Goal: Task Accomplishment & Management: Use online tool/utility

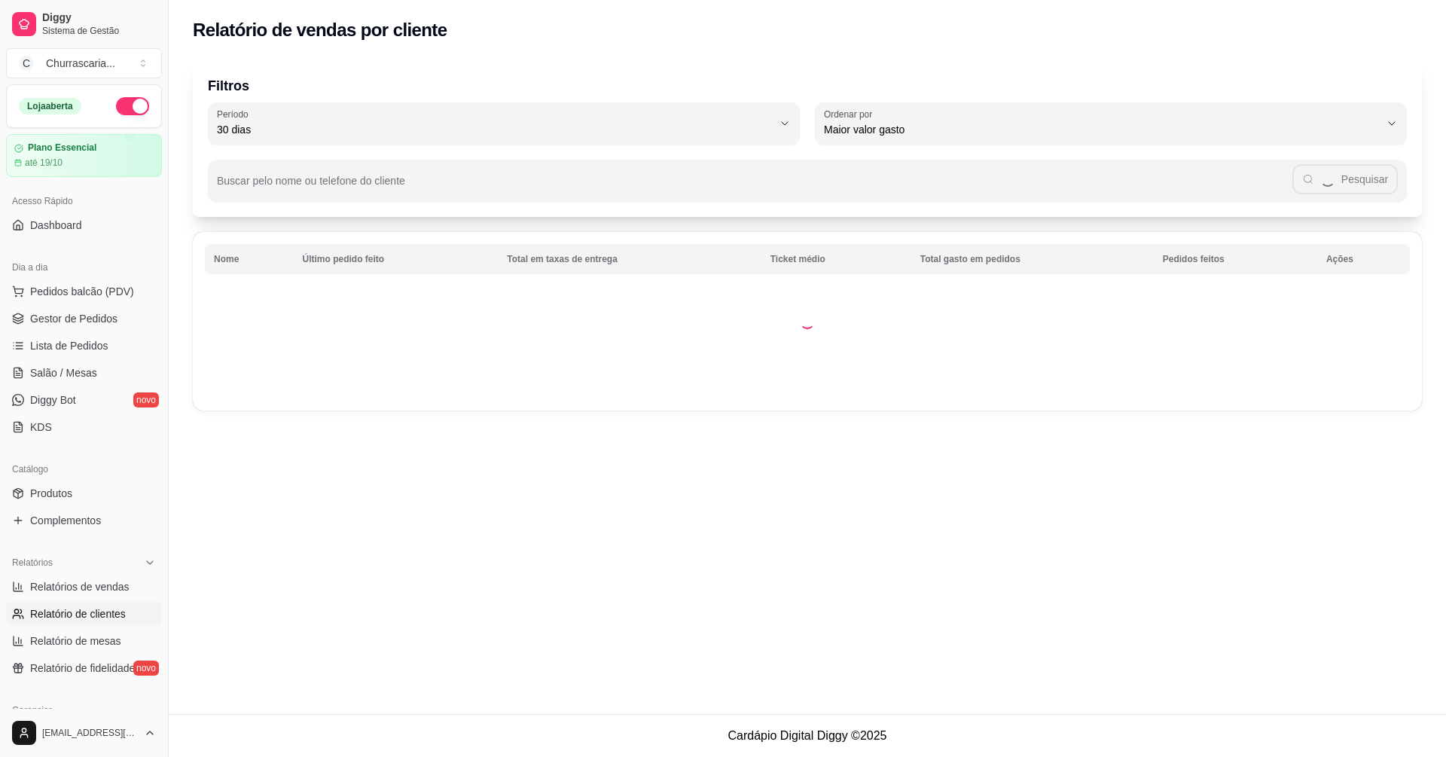
select select "30"
select select "HIGHEST_TOTAL_SPENT_WITH_ORDERS"
click at [118, 292] on span "Pedidos balcão (PDV)" at bounding box center [82, 291] width 104 height 15
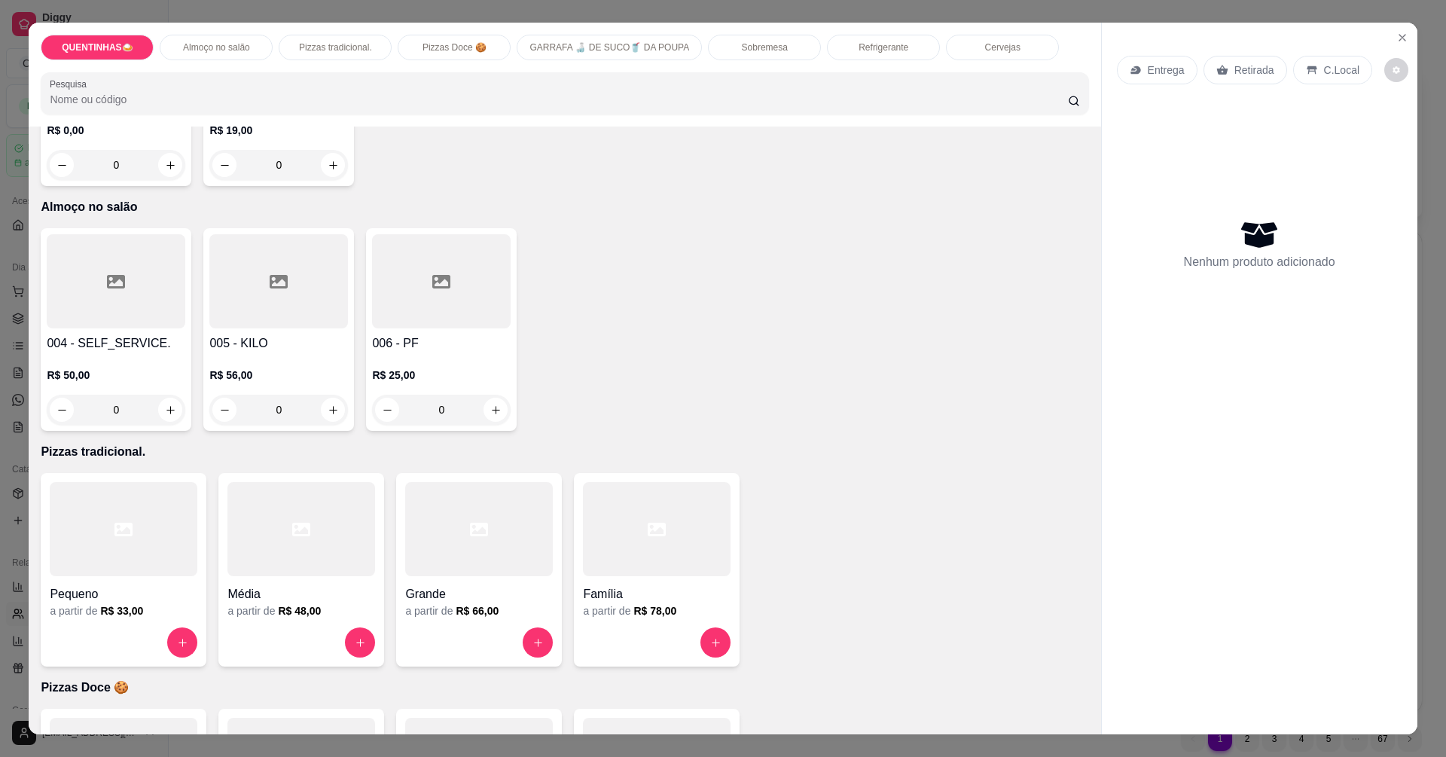
scroll to position [377, 0]
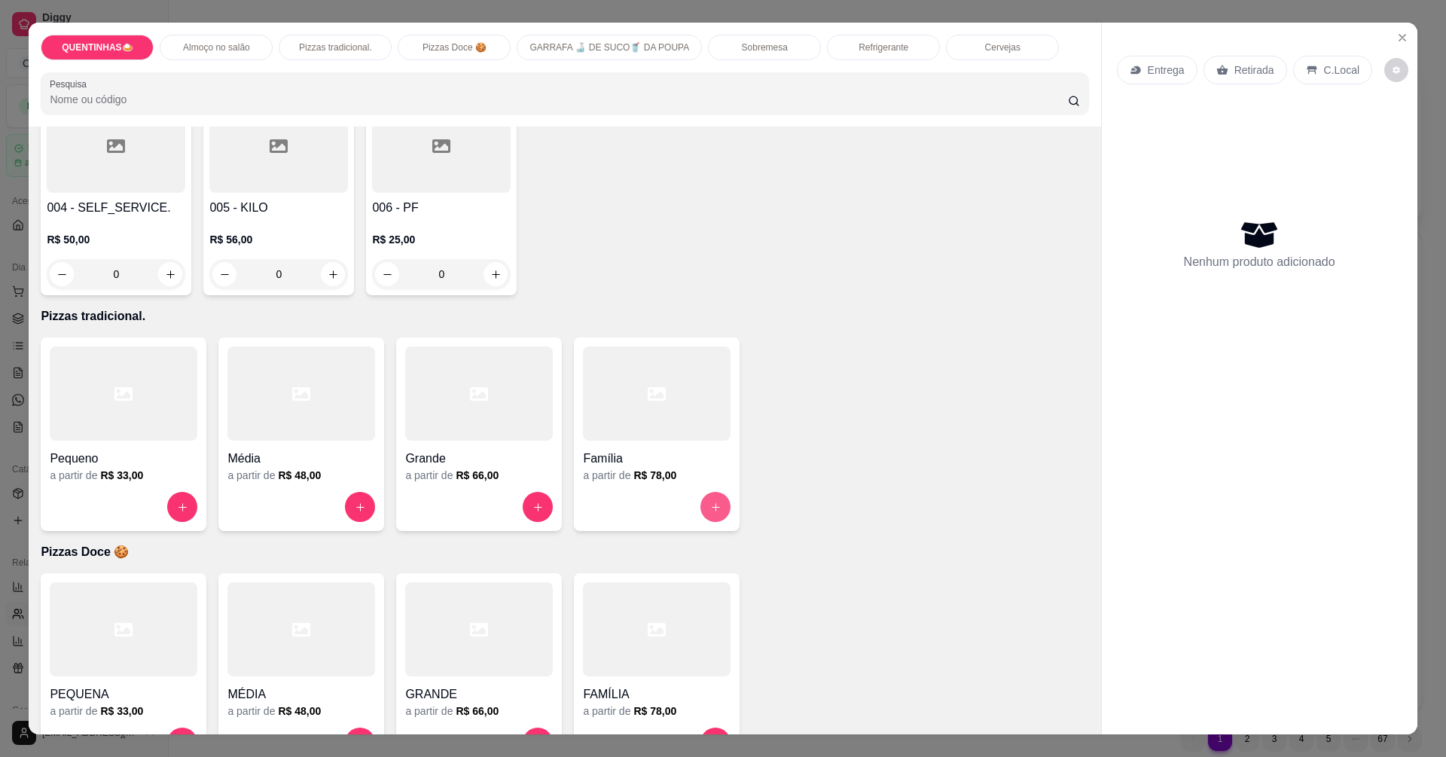
click at [710, 512] on icon "increase-product-quantity" at bounding box center [715, 507] width 11 height 11
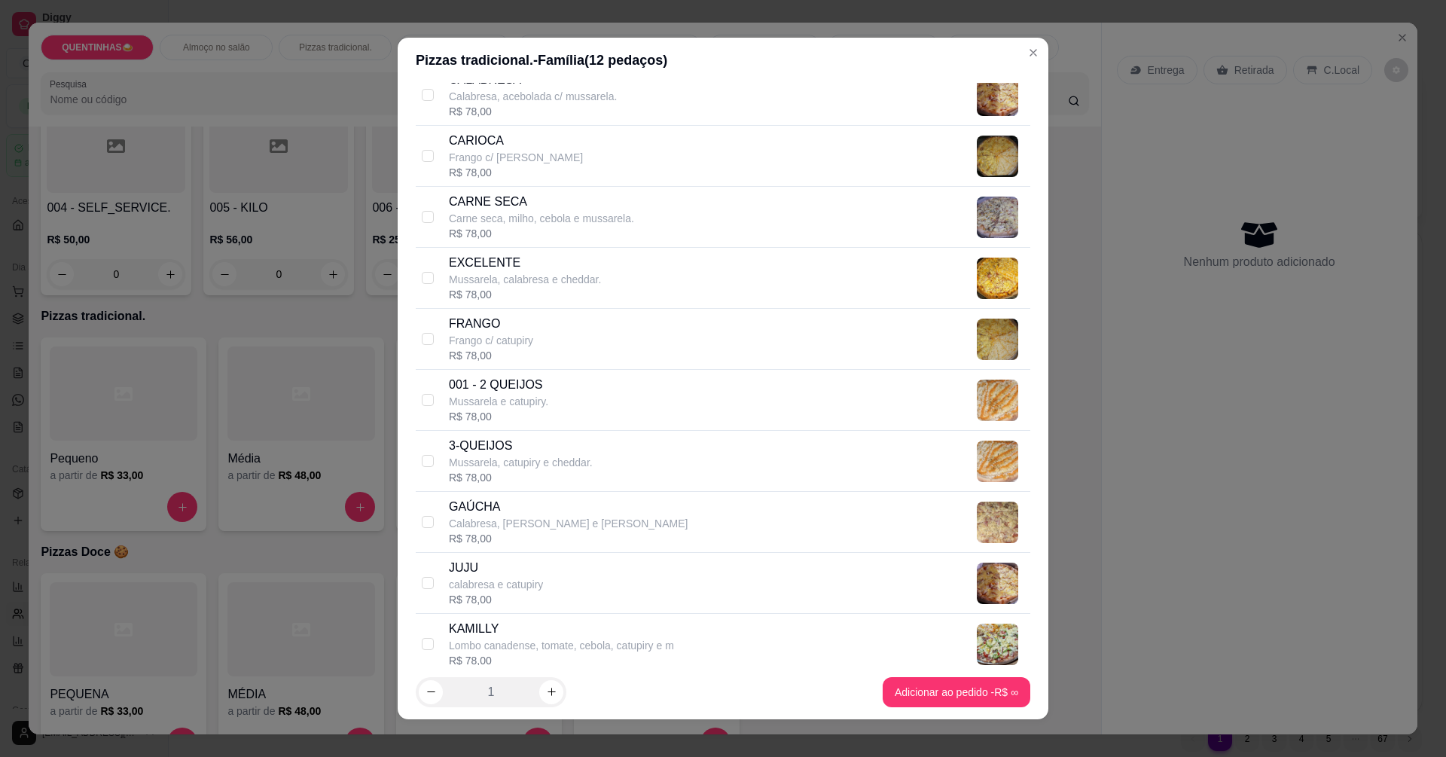
scroll to position [753, 0]
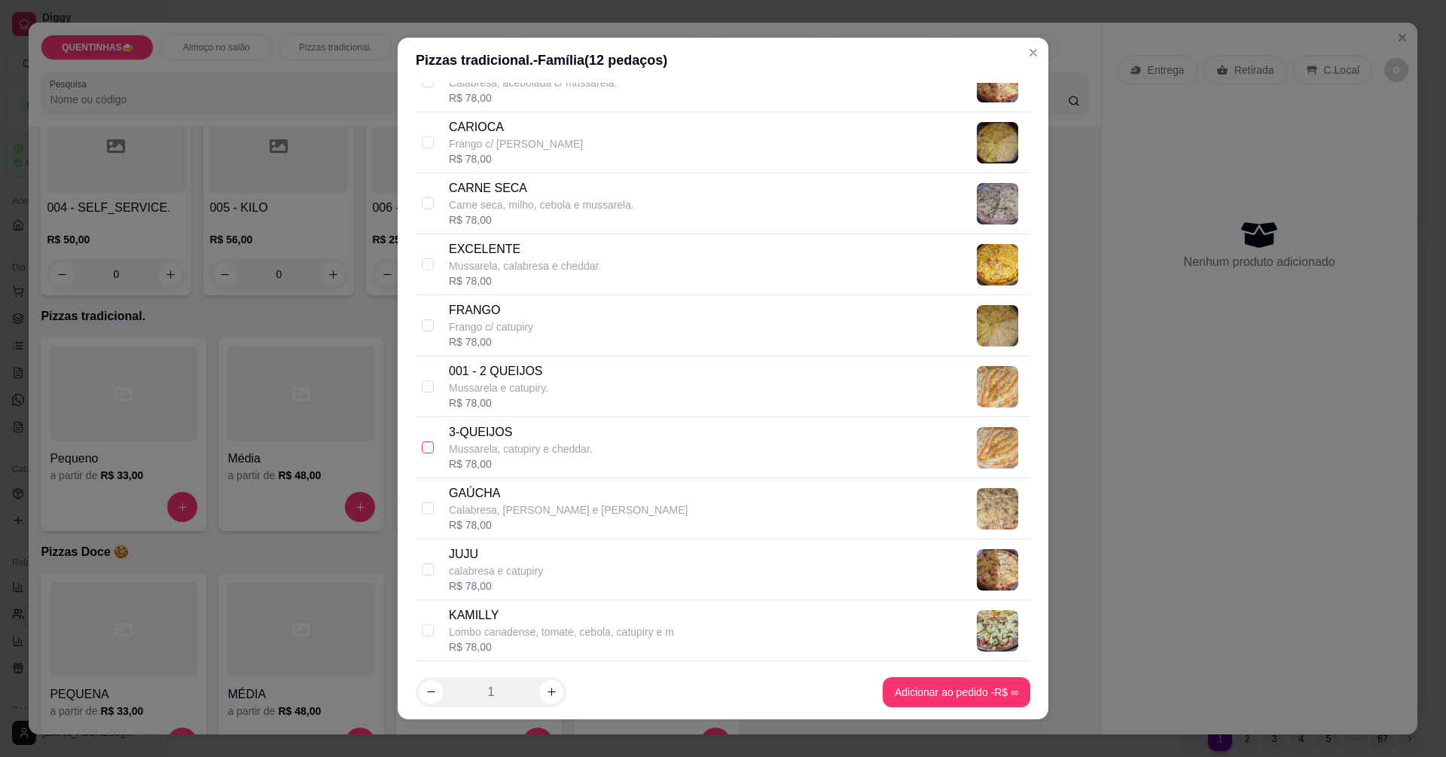
click at [428, 446] on input "checkbox" at bounding box center [428, 447] width 12 height 12
checkbox input "true"
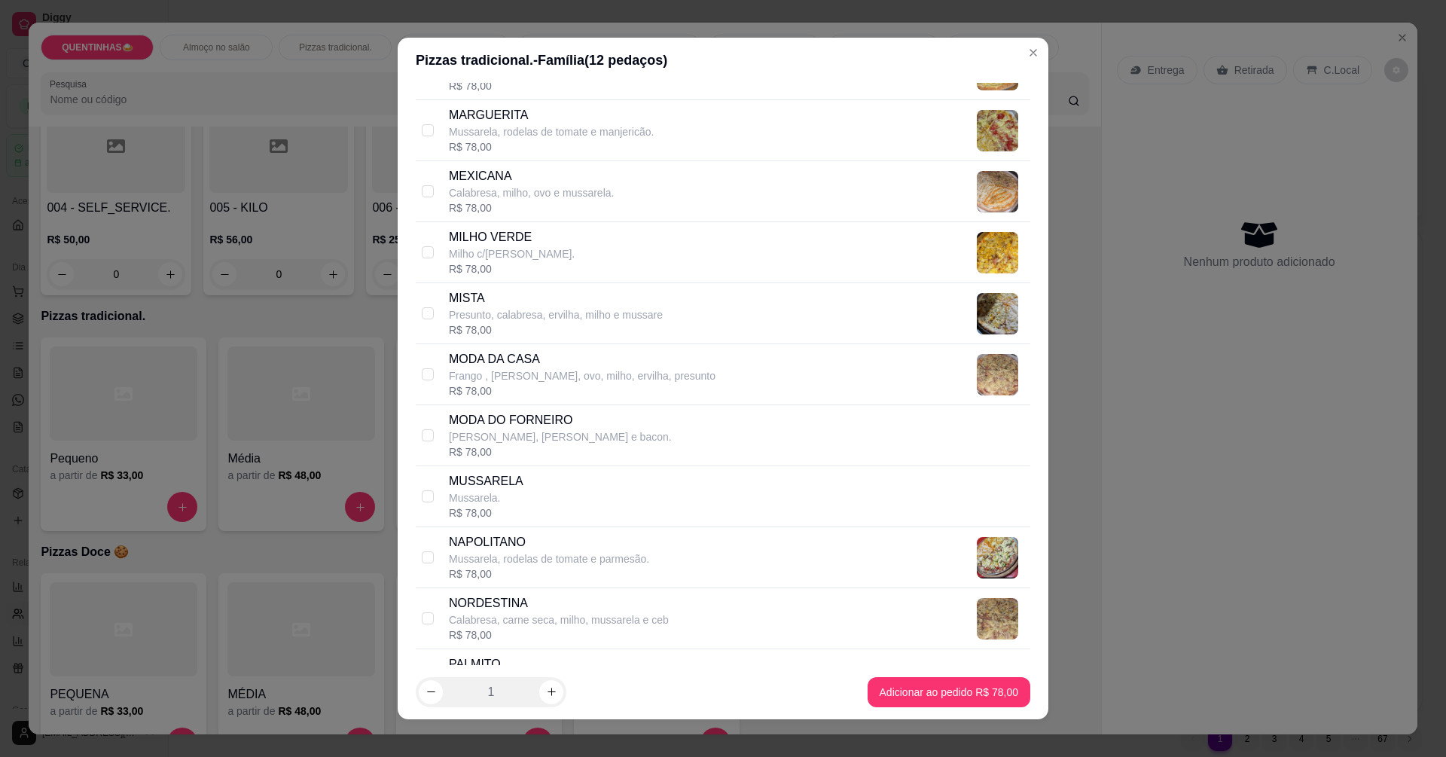
scroll to position [1657, 0]
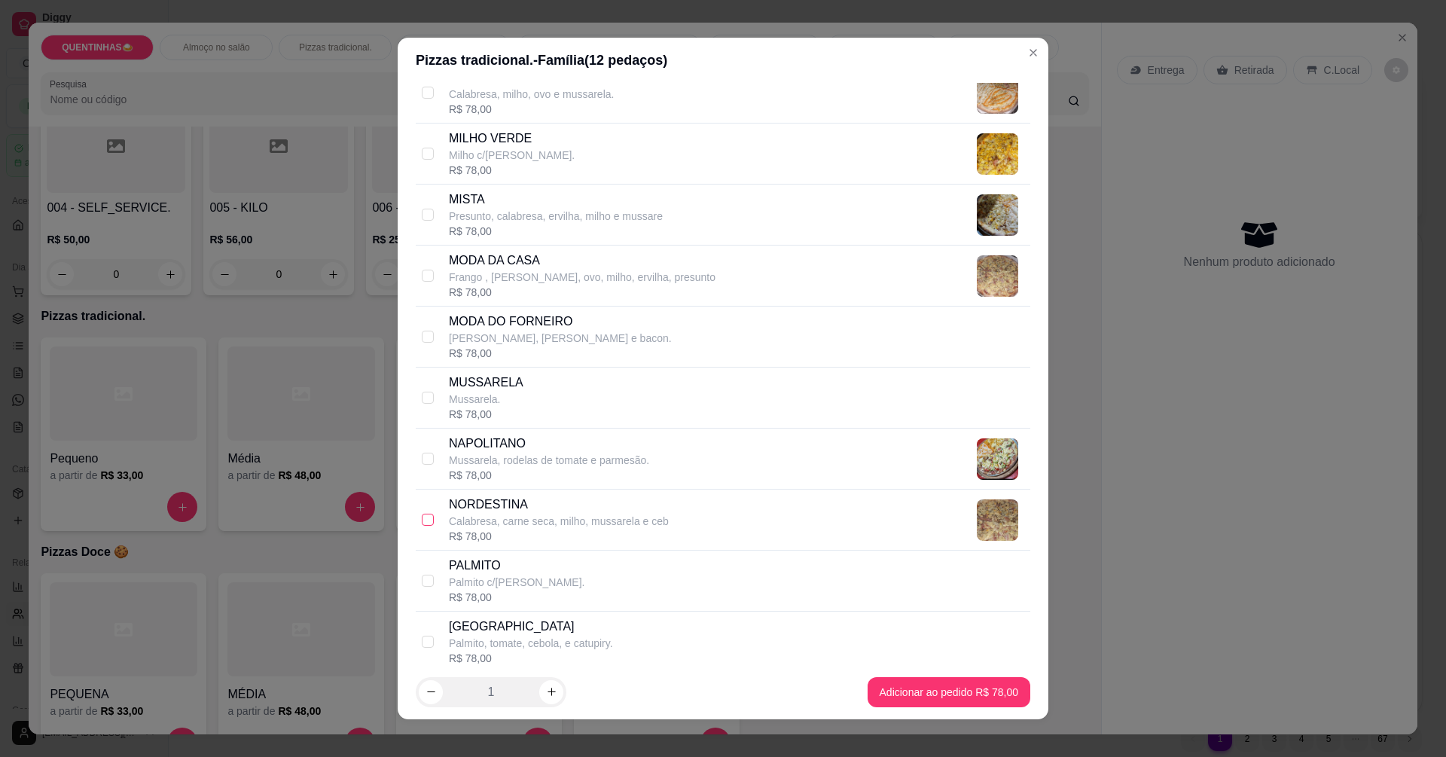
click at [422, 517] on input "checkbox" at bounding box center [428, 520] width 12 height 12
checkbox input "true"
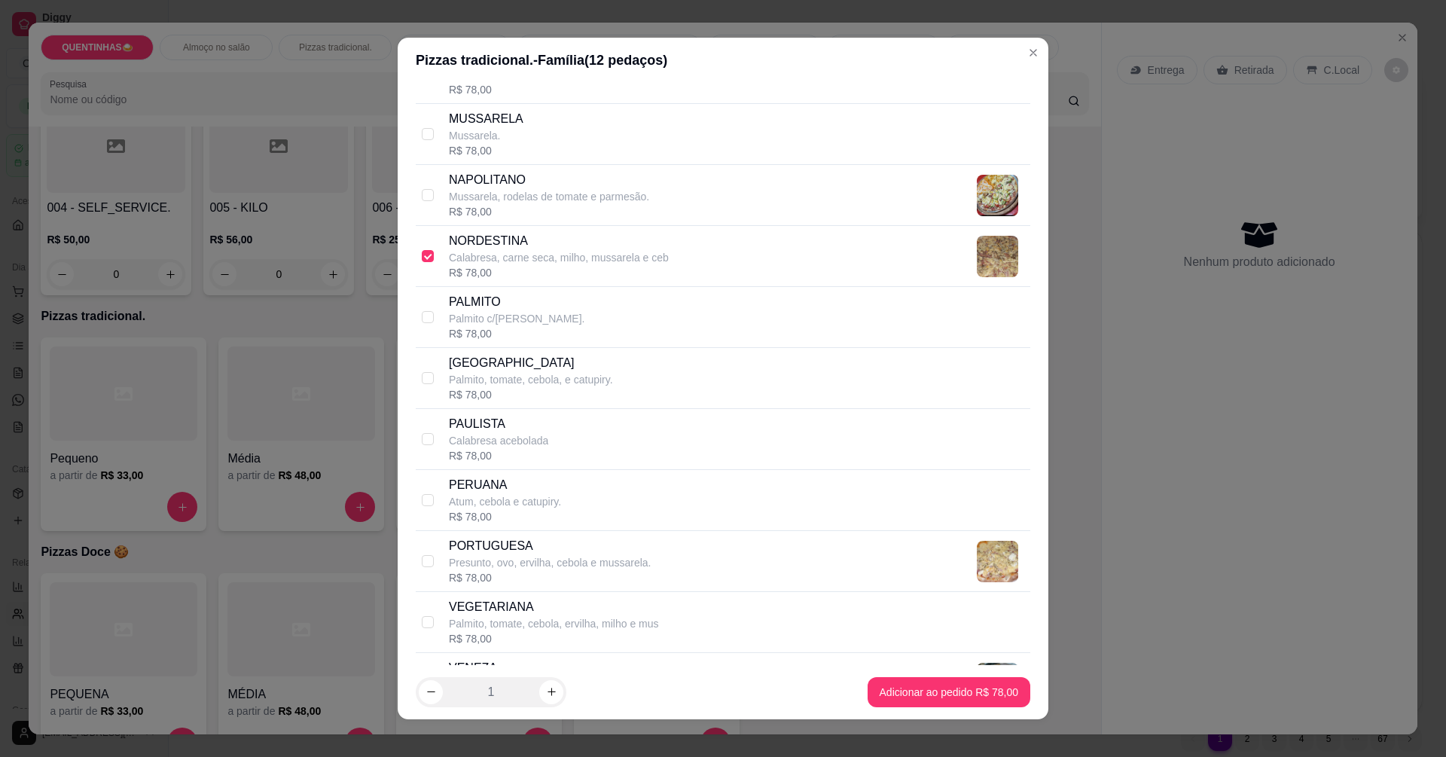
scroll to position [1959, 0]
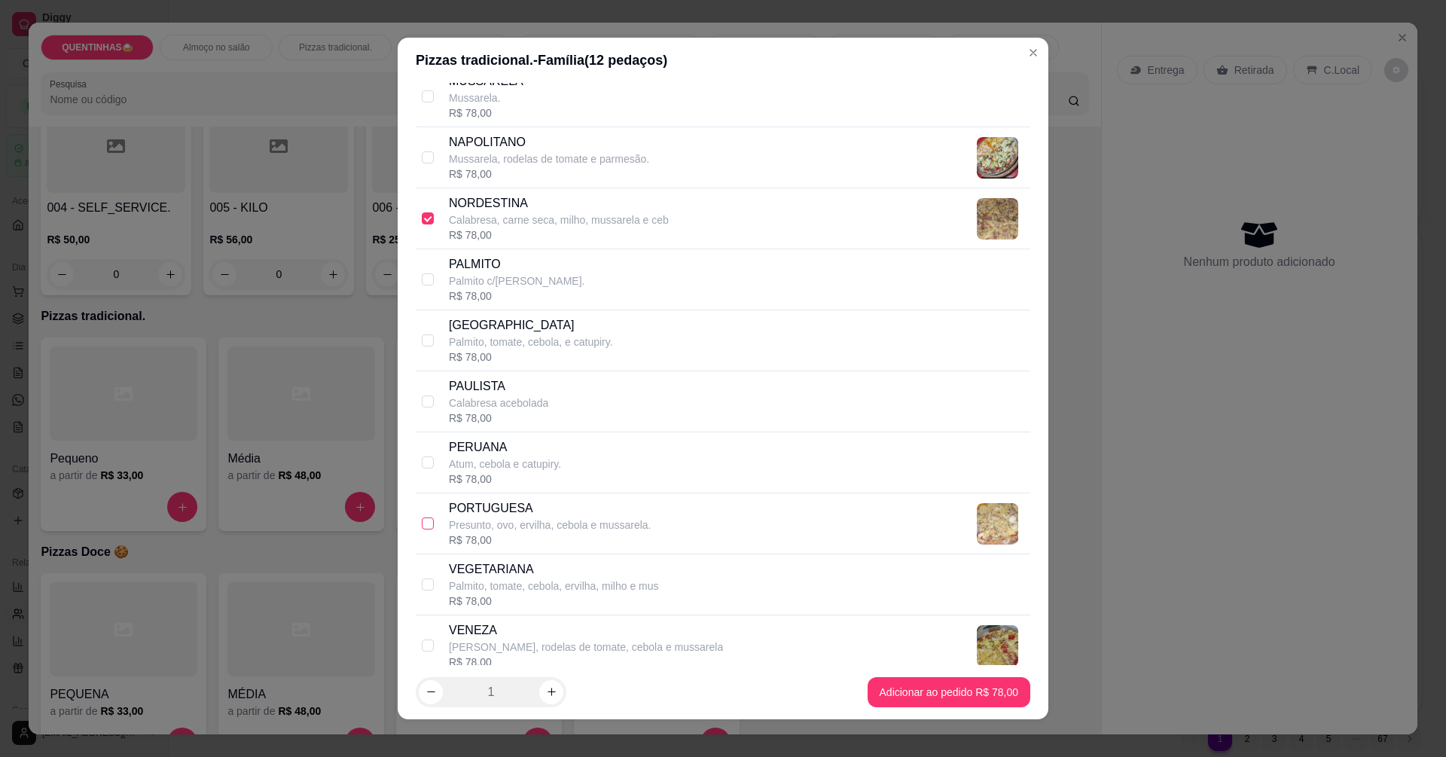
click at [422, 524] on input "checkbox" at bounding box center [428, 524] width 12 height 12
checkbox input "true"
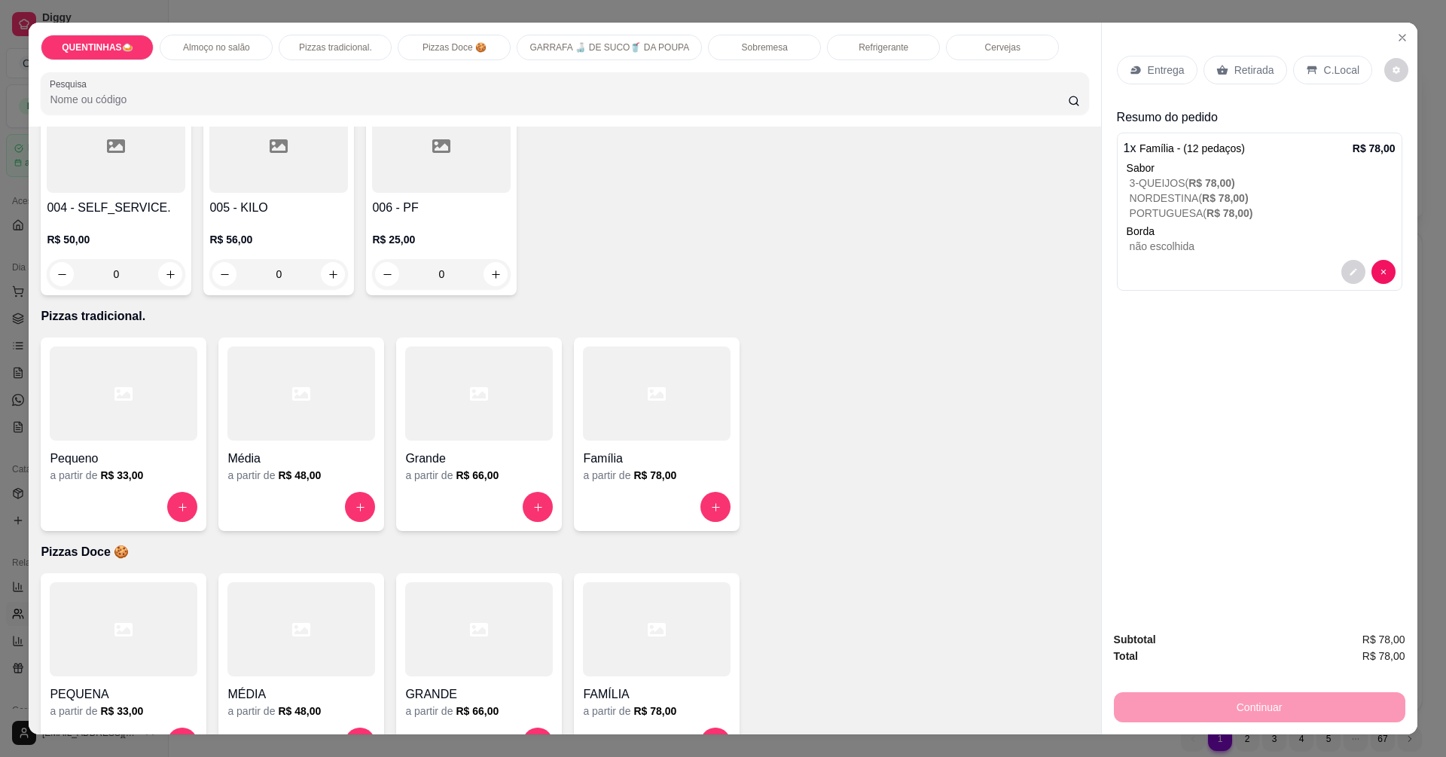
click at [1174, 68] on p "Entrega" at bounding box center [1166, 70] width 37 height 15
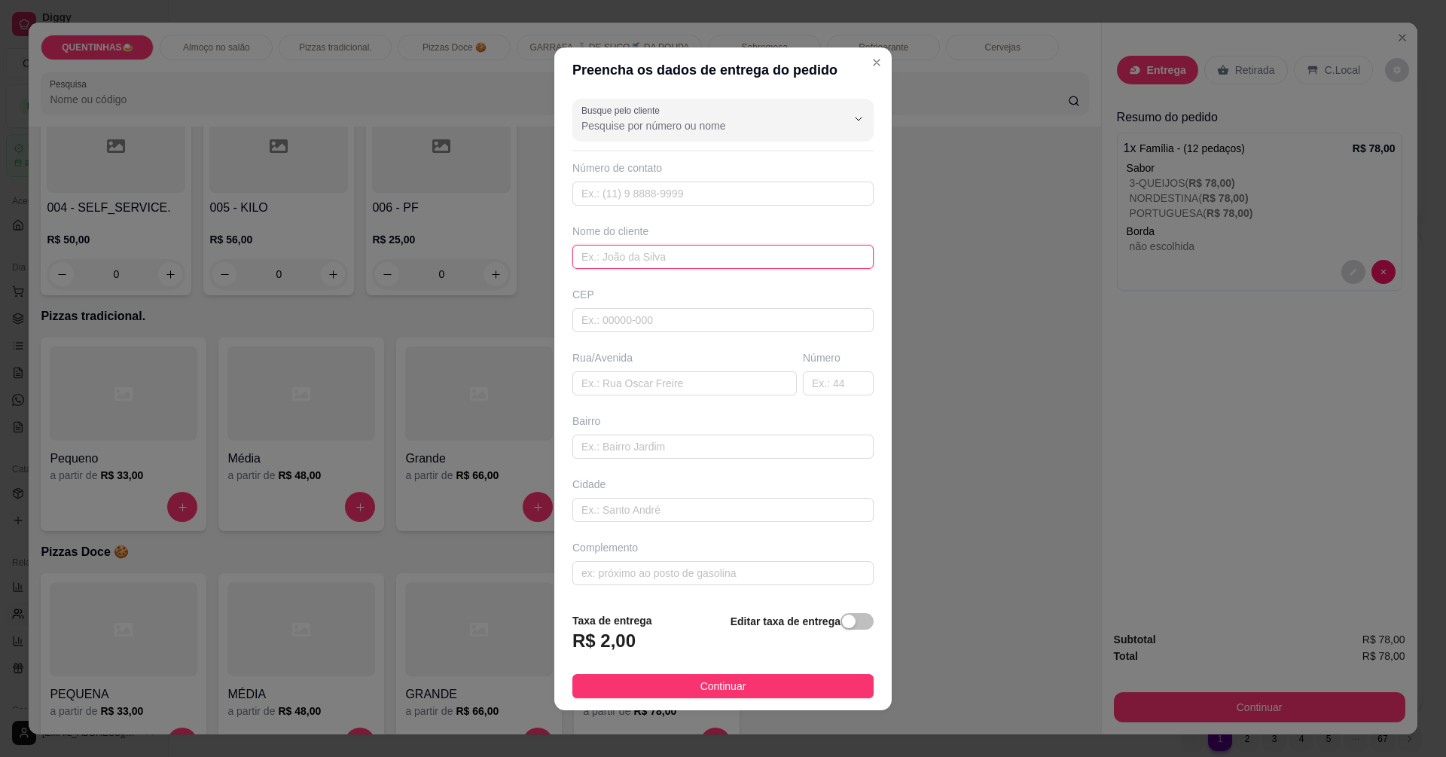
click at [620, 260] on input "text" at bounding box center [723, 257] width 301 height 24
type input "wallas"
click at [585, 391] on input "text" at bounding box center [685, 383] width 224 height 24
type input "rua N"
click at [832, 386] on input "text" at bounding box center [838, 383] width 71 height 24
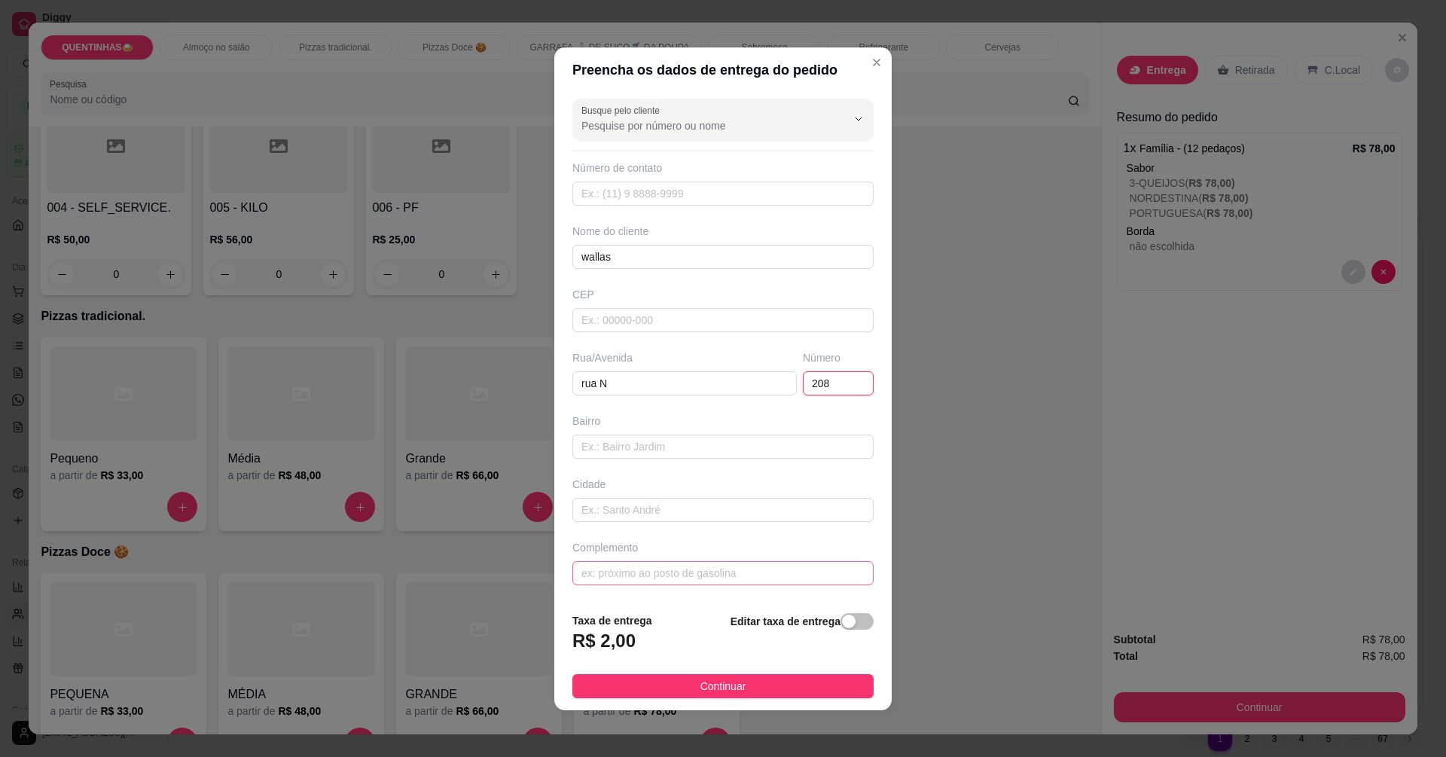
type input "208"
click at [588, 574] on input "text" at bounding box center [723, 573] width 301 height 24
type input "conjunto albano francco"
click at [730, 683] on span "Continuar" at bounding box center [724, 686] width 46 height 17
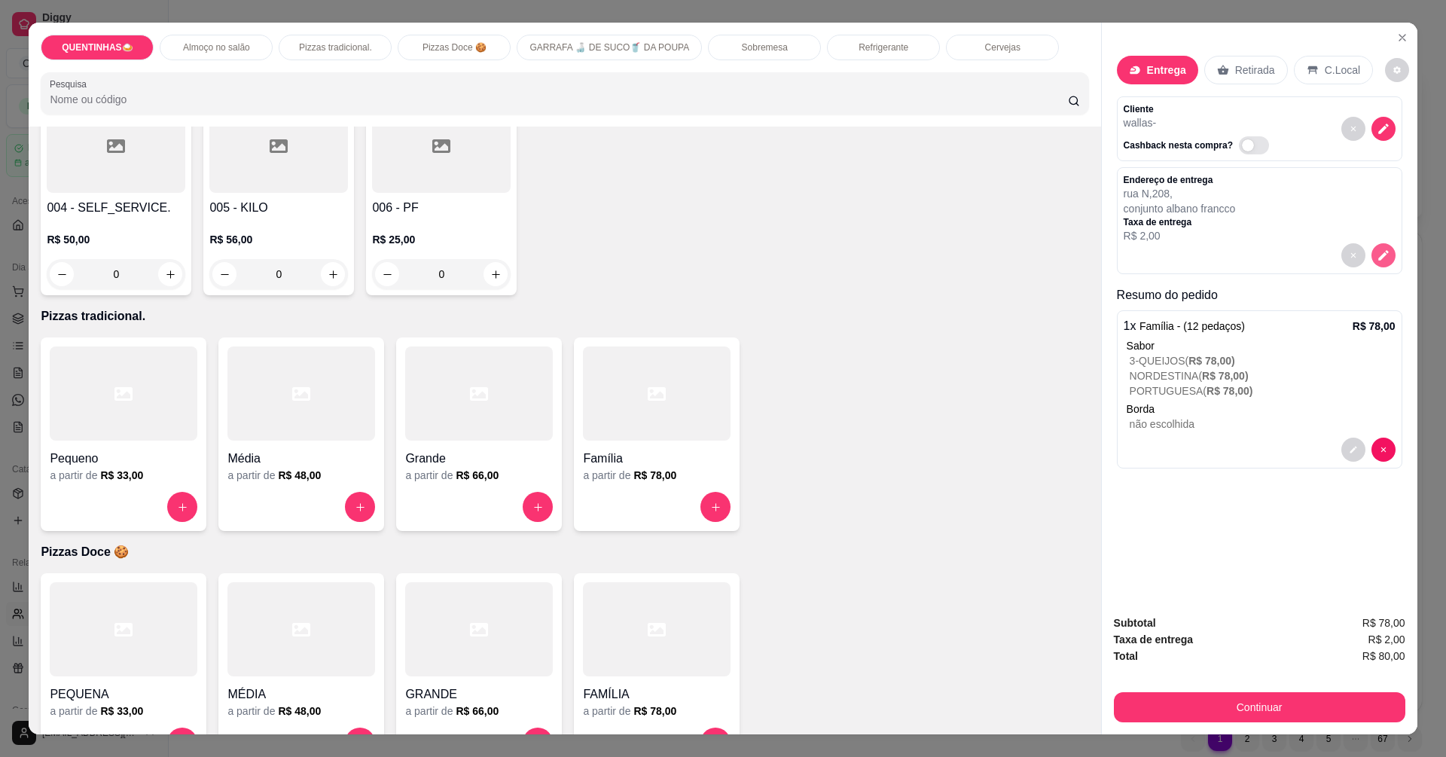
click at [1377, 255] on icon "decrease-product-quantity" at bounding box center [1384, 256] width 14 height 14
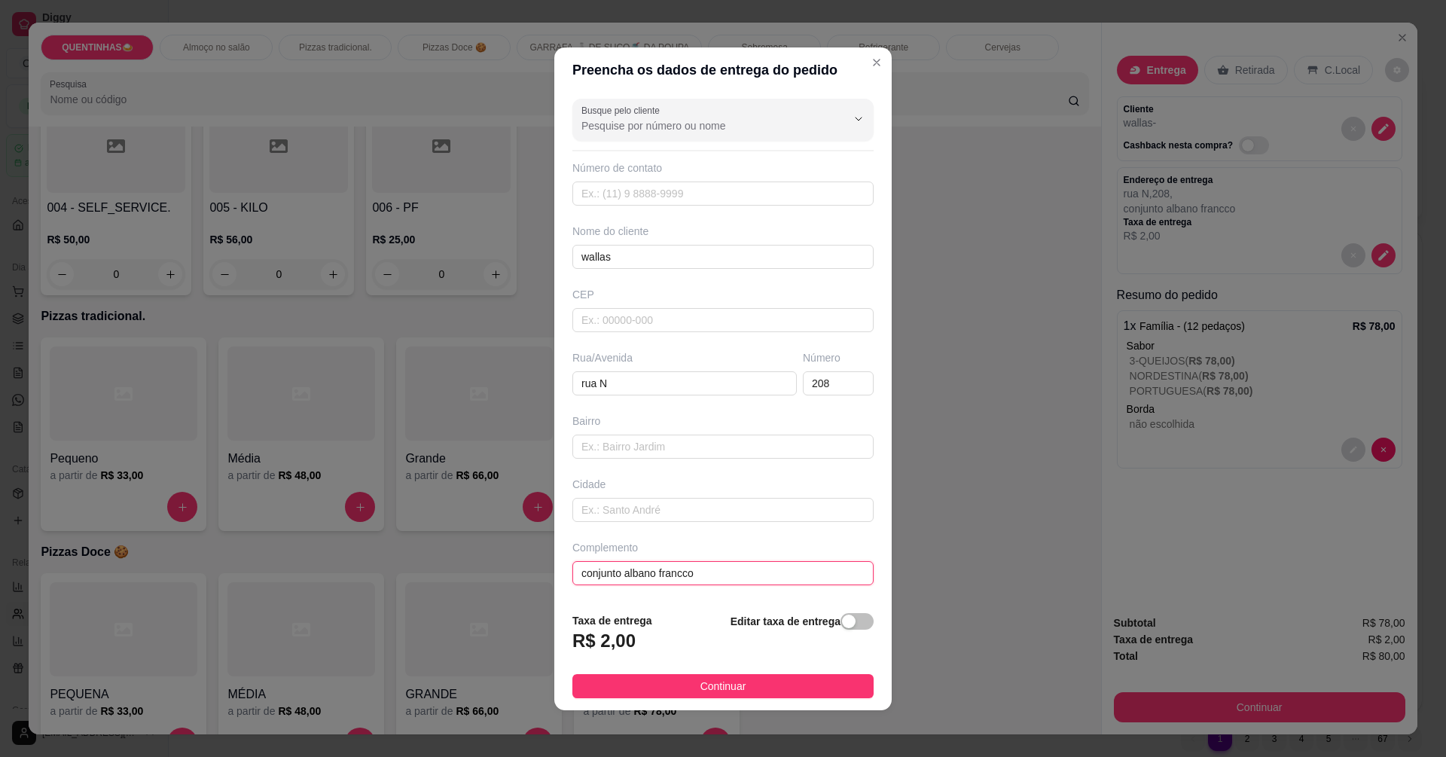
click at [698, 573] on input "conjunto albano francco" at bounding box center [723, 573] width 301 height 24
type input "conjunto [PERSON_NAME]"
click at [701, 690] on span "Continuar" at bounding box center [724, 686] width 46 height 17
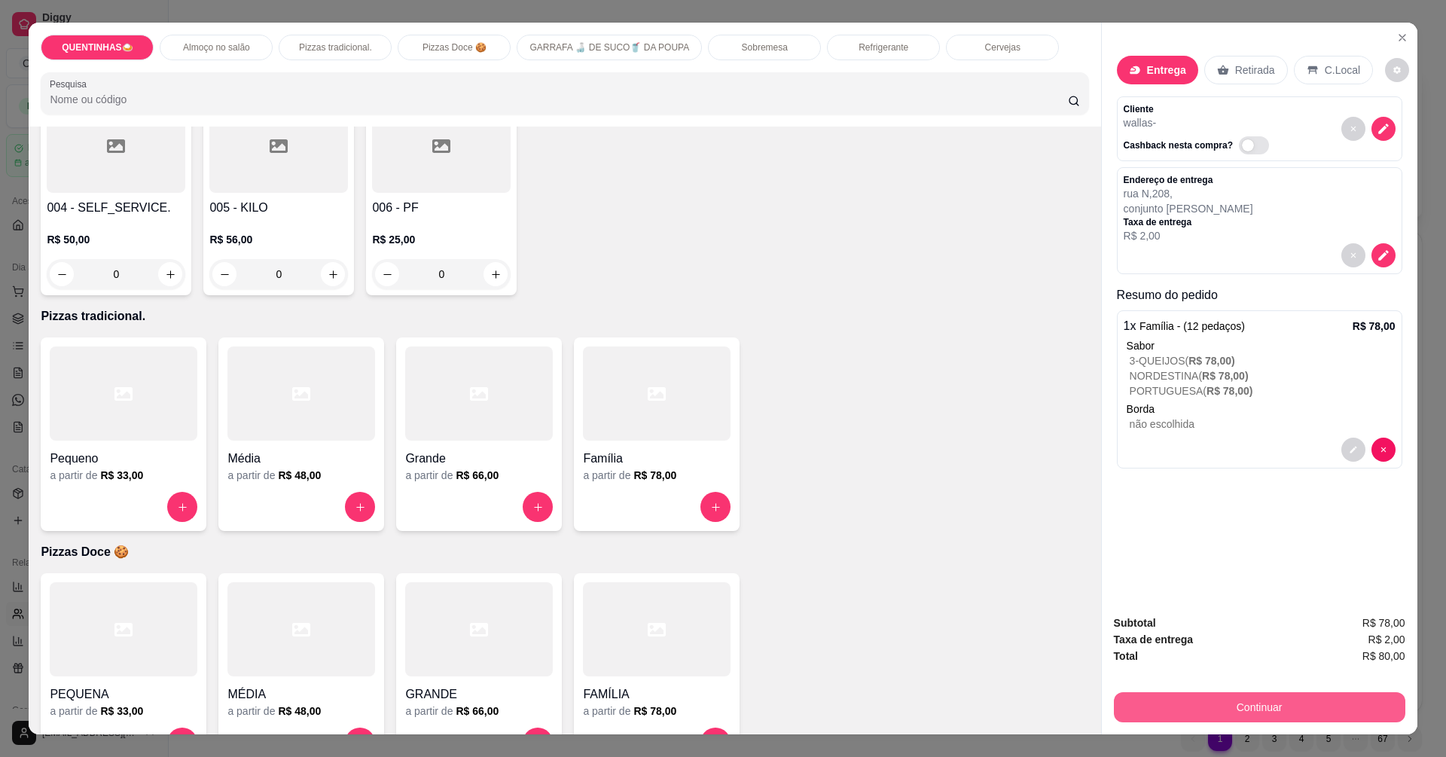
click at [1126, 710] on button "Continuar" at bounding box center [1260, 707] width 292 height 30
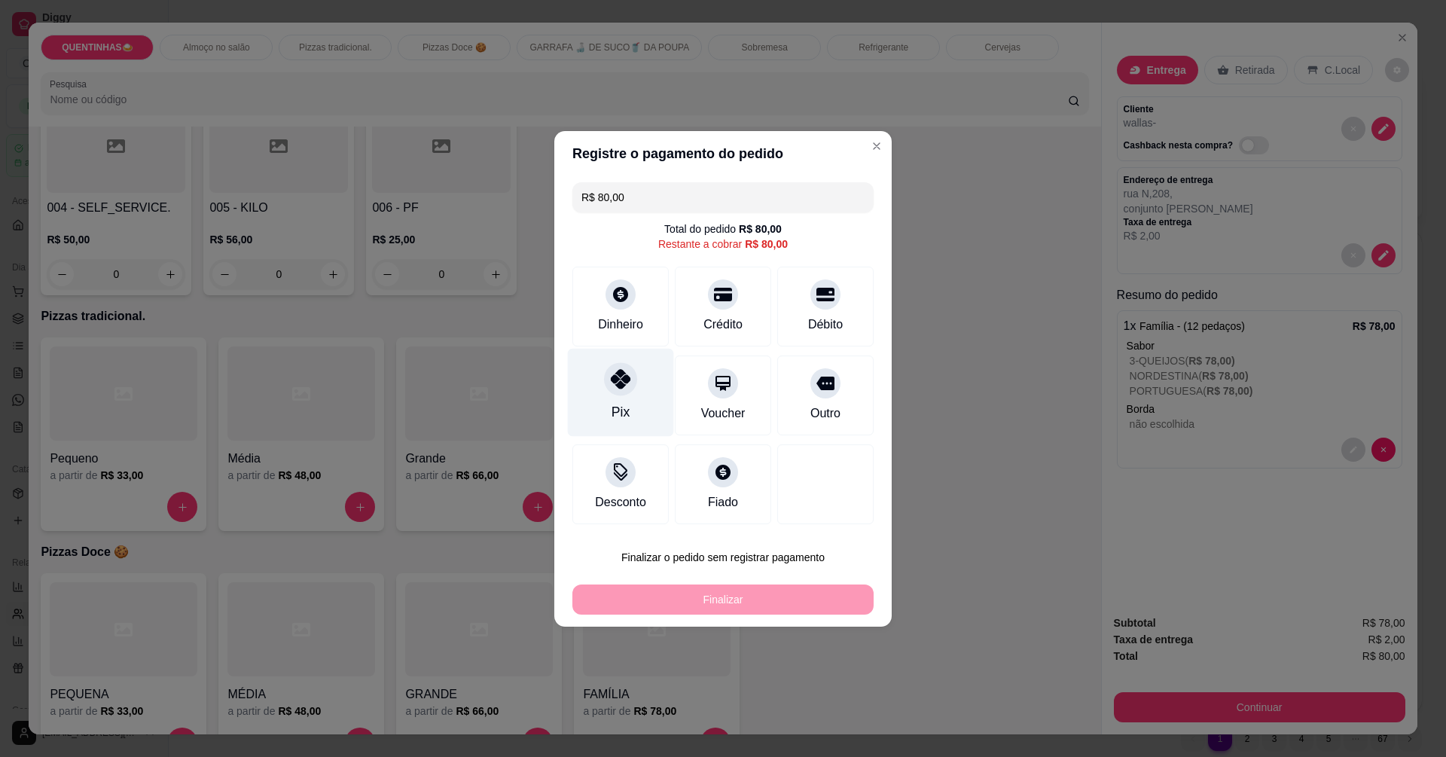
click at [639, 391] on div "Pix" at bounding box center [621, 392] width 106 height 88
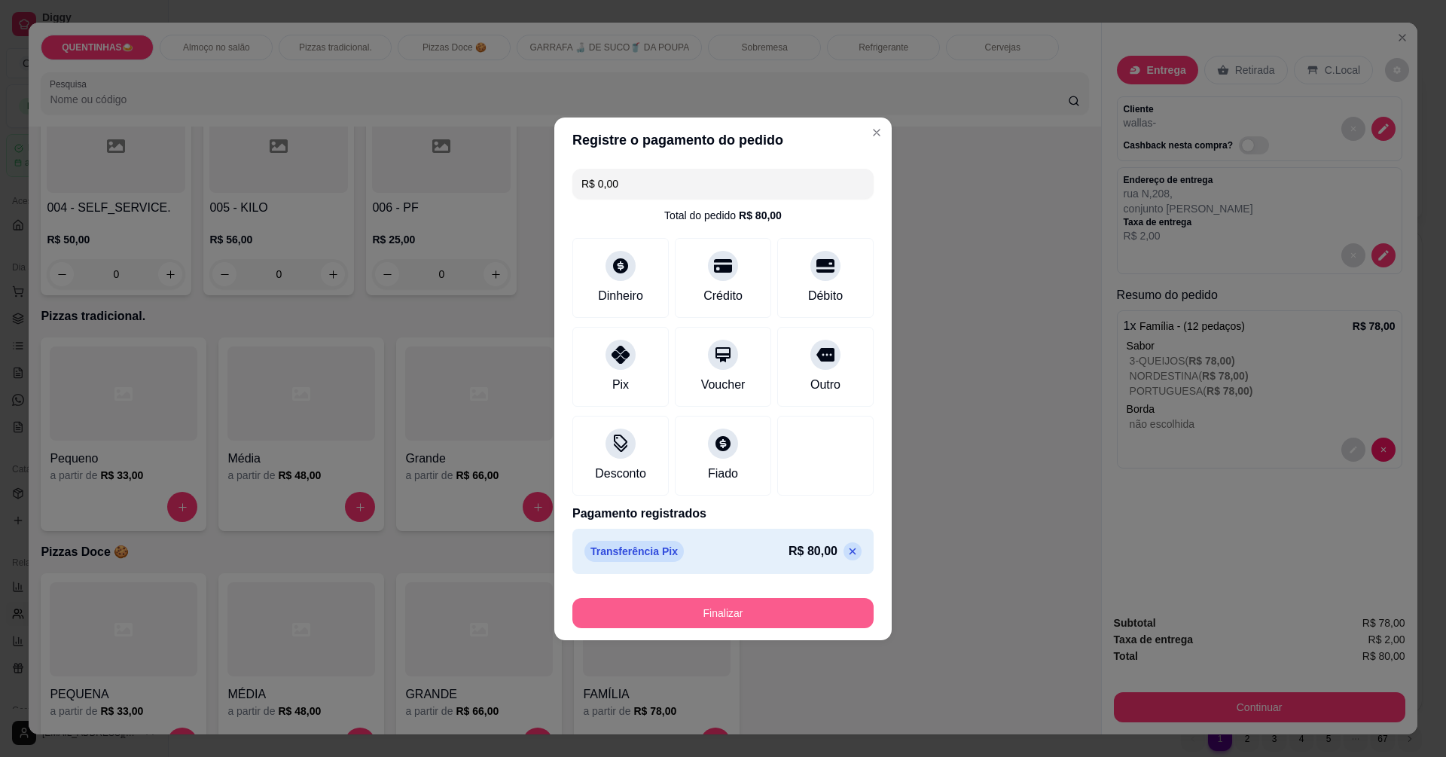
click at [736, 612] on button "Finalizar" at bounding box center [723, 613] width 301 height 30
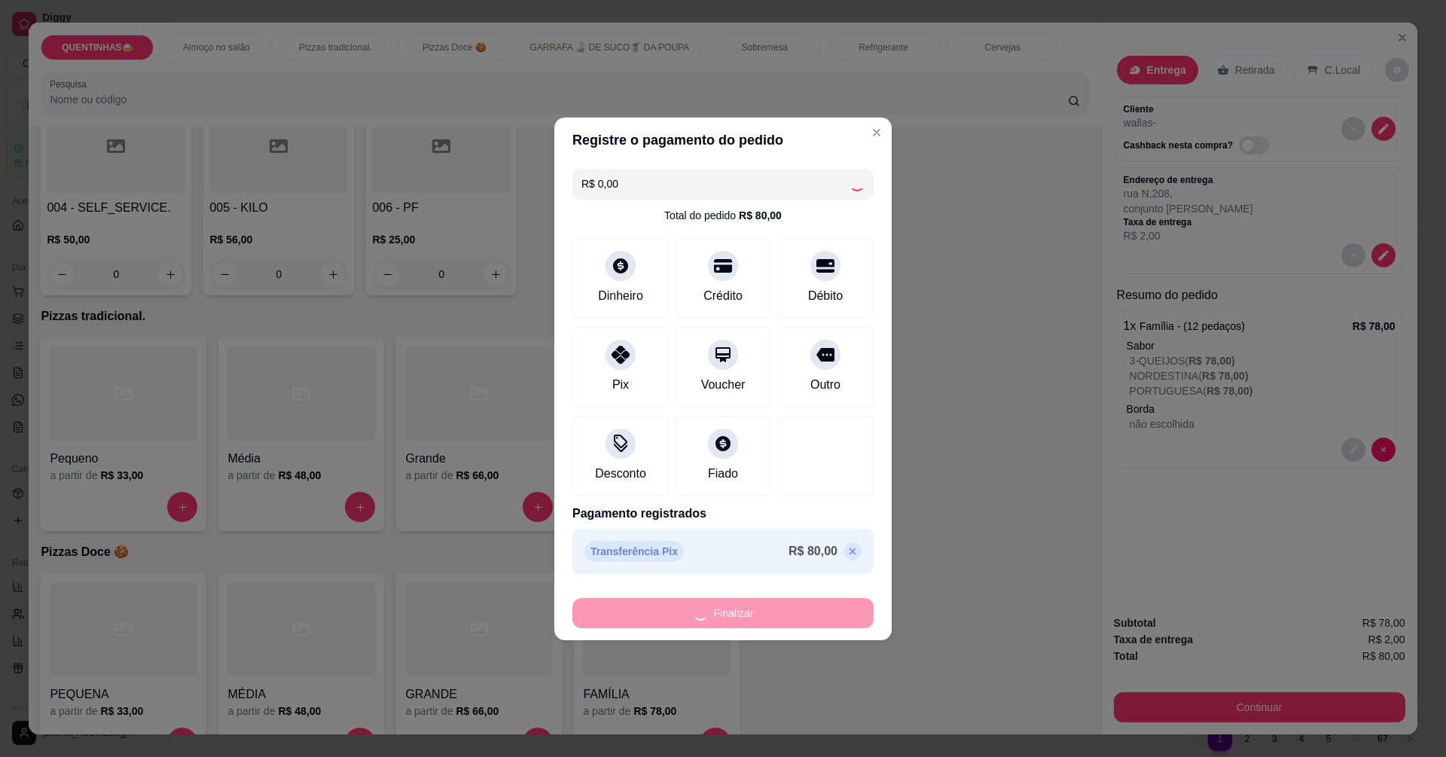
type input "-R$ 80,00"
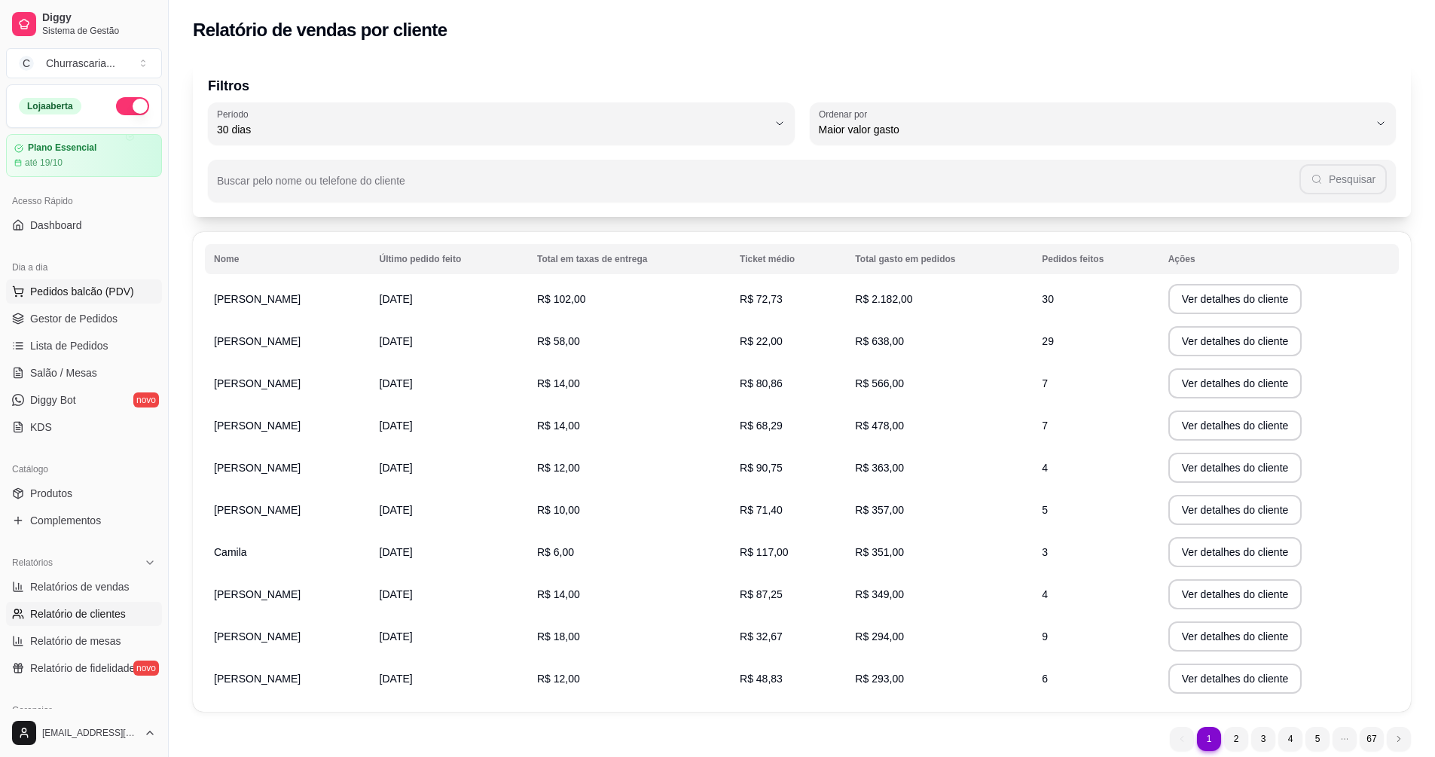
click at [86, 288] on span "Pedidos balcão (PDV)" at bounding box center [82, 291] width 104 height 15
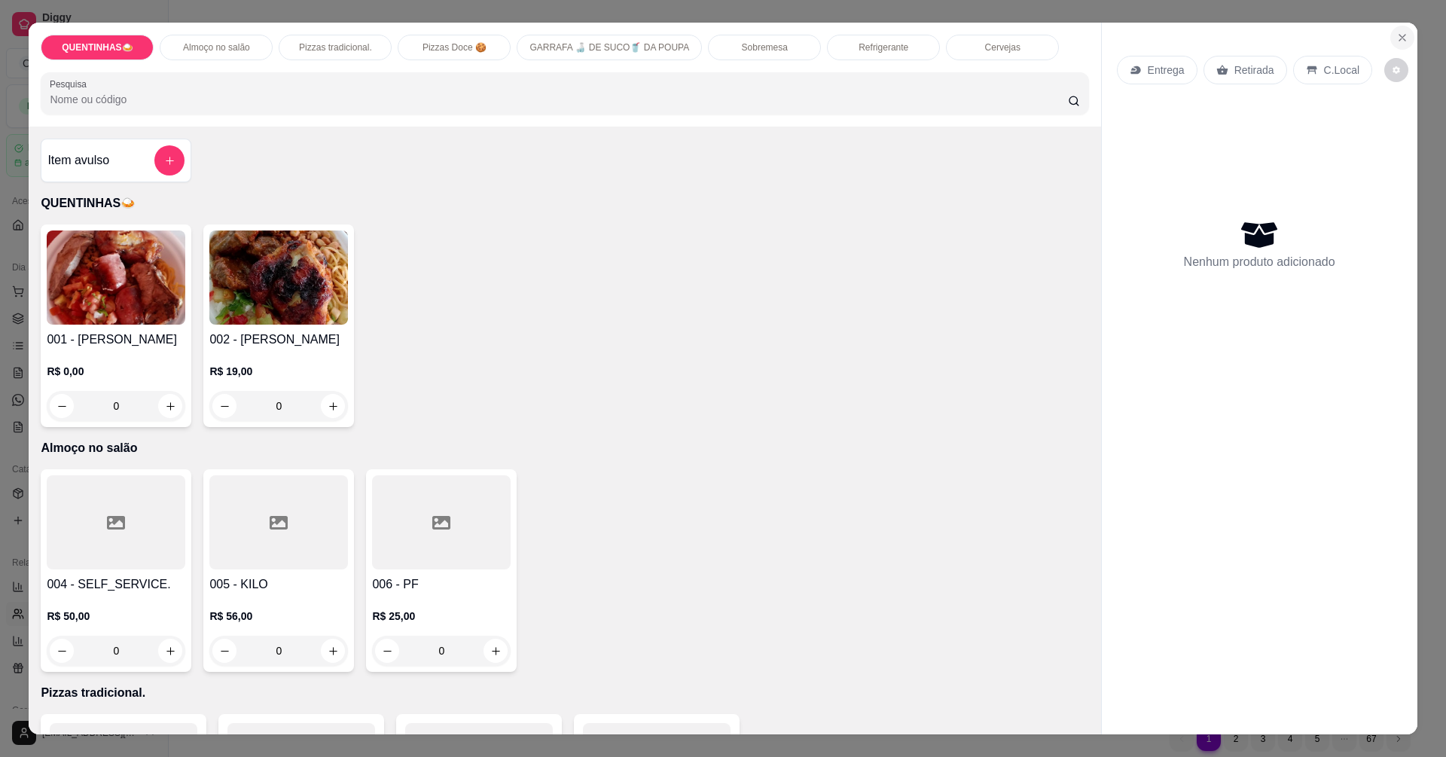
click at [1400, 39] on icon "Close" at bounding box center [1403, 38] width 6 height 6
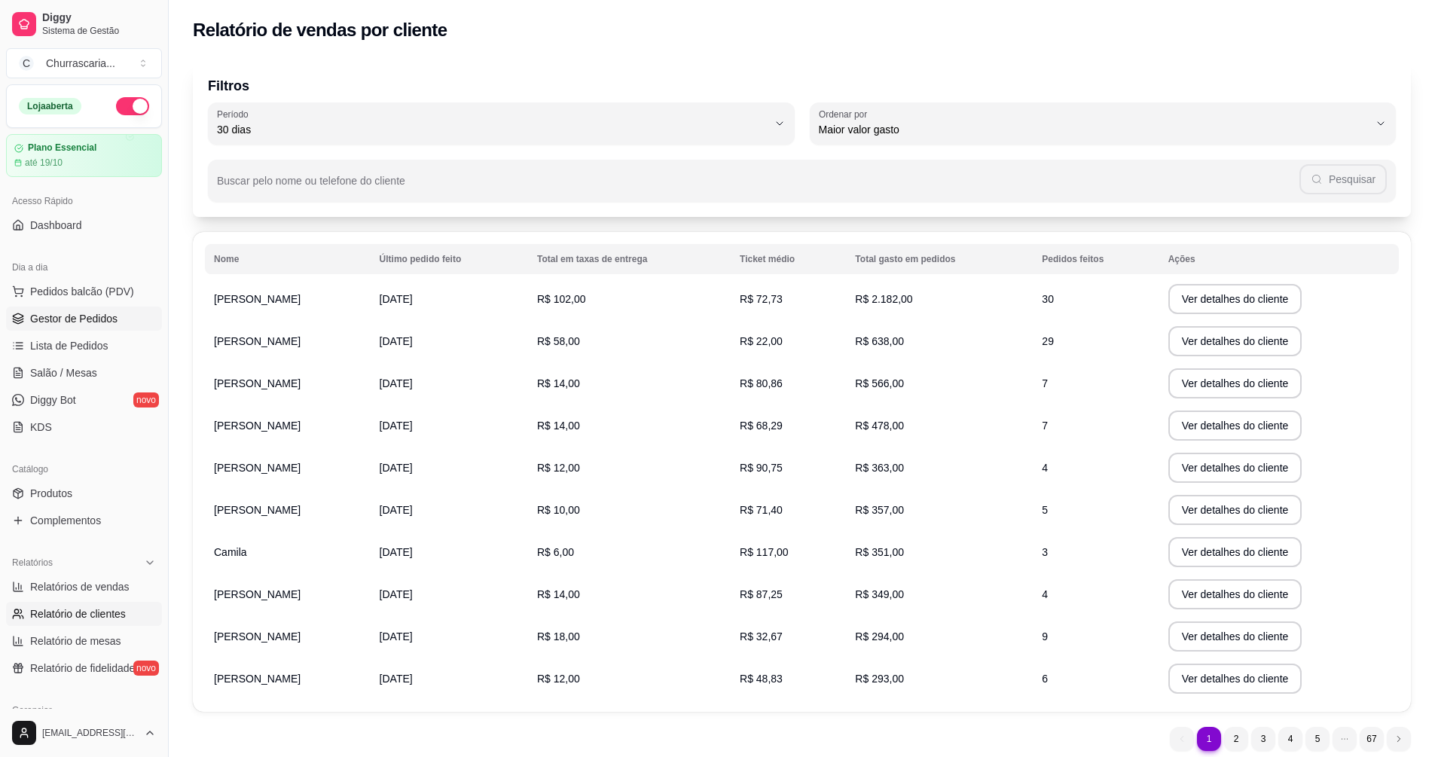
click at [96, 319] on span "Gestor de Pedidos" at bounding box center [73, 318] width 87 height 15
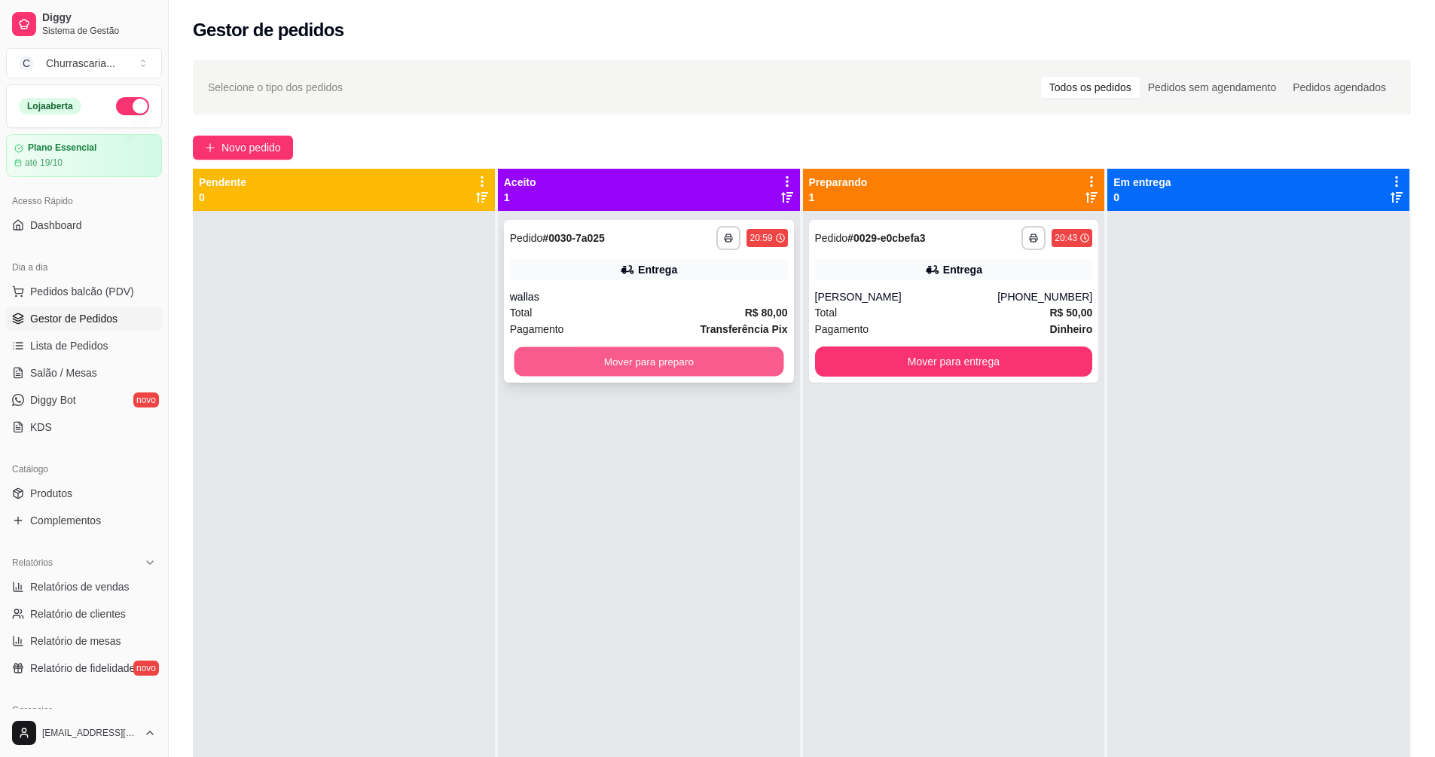
click at [684, 368] on button "Mover para preparo" at bounding box center [649, 361] width 270 height 29
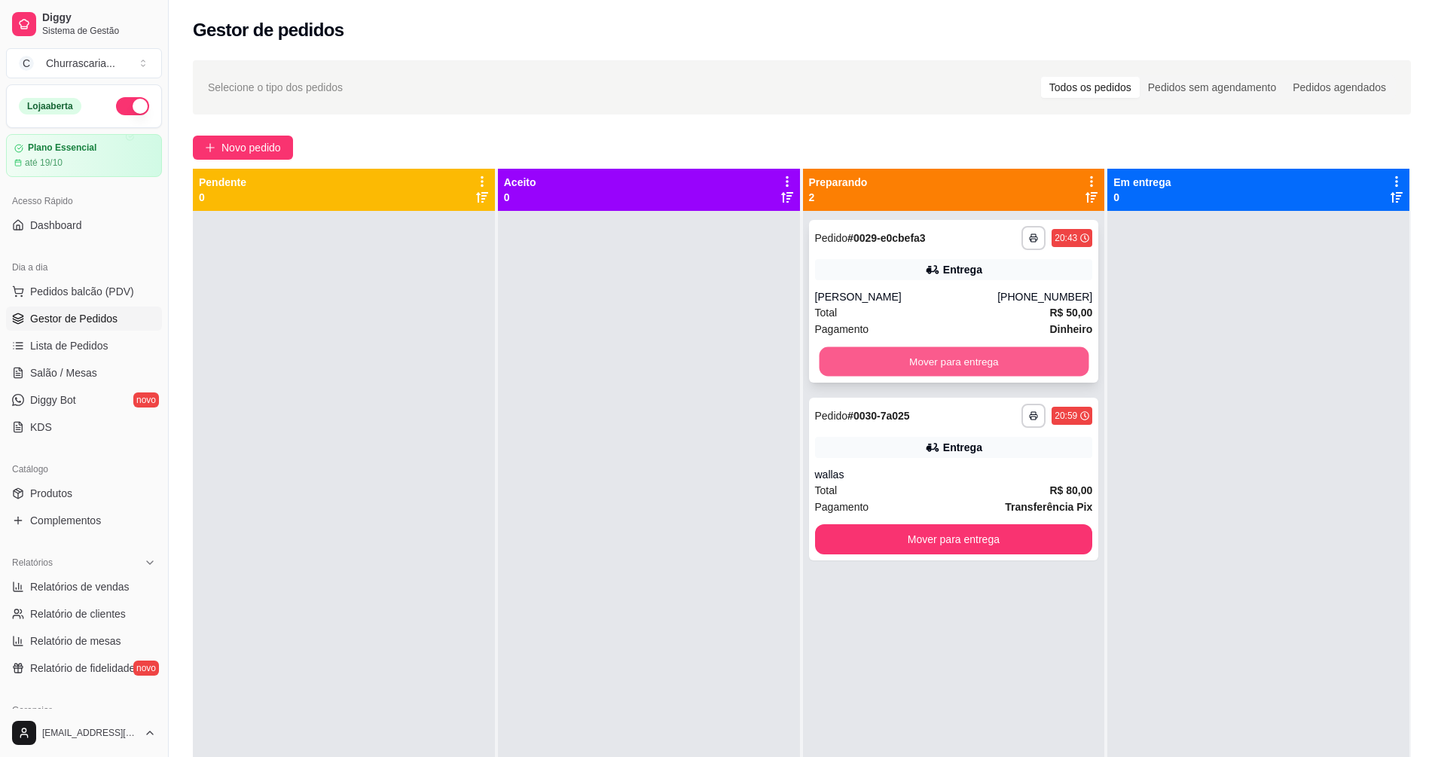
click at [978, 362] on button "Mover para entrega" at bounding box center [954, 361] width 270 height 29
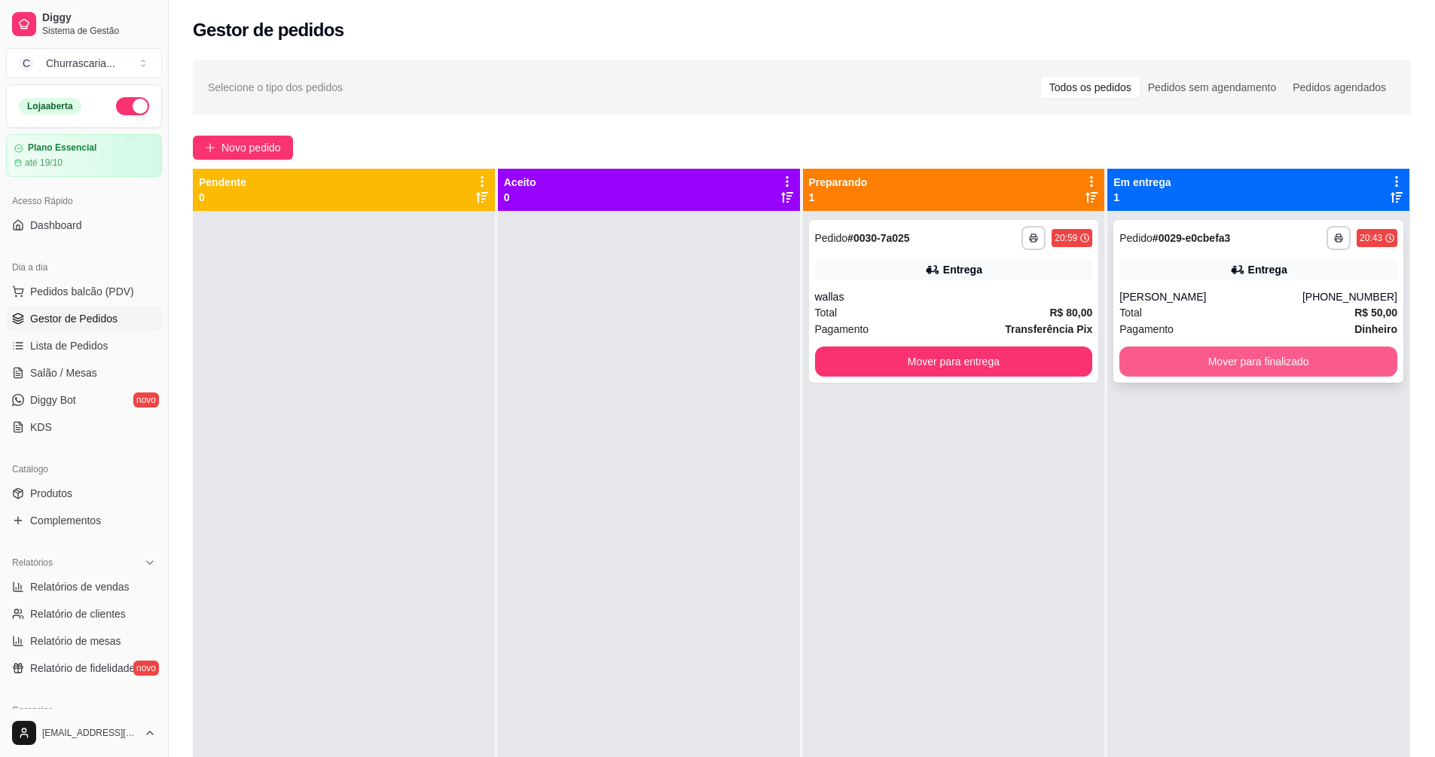
click at [1165, 369] on button "Mover para finalizado" at bounding box center [1258, 362] width 278 height 30
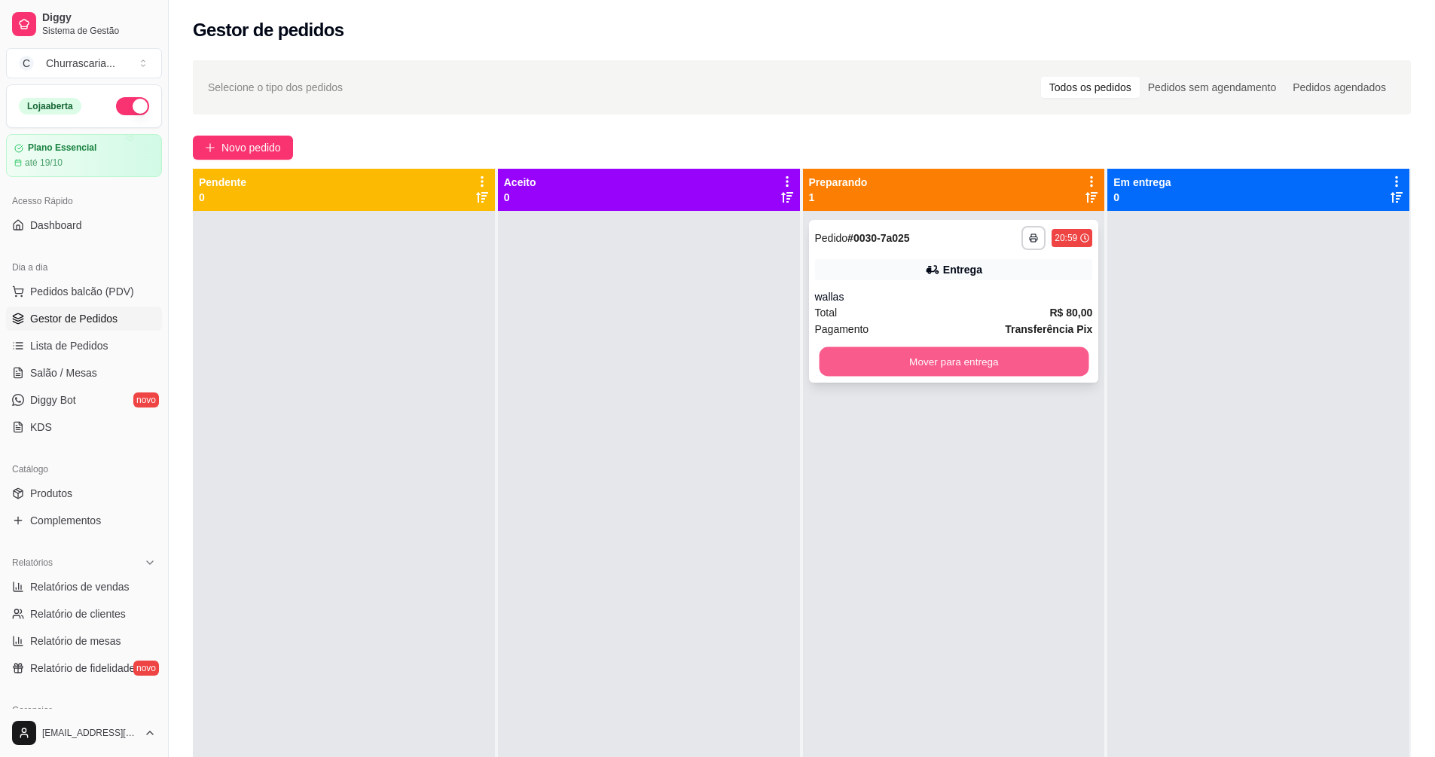
click at [1019, 353] on button "Mover para entrega" at bounding box center [954, 361] width 270 height 29
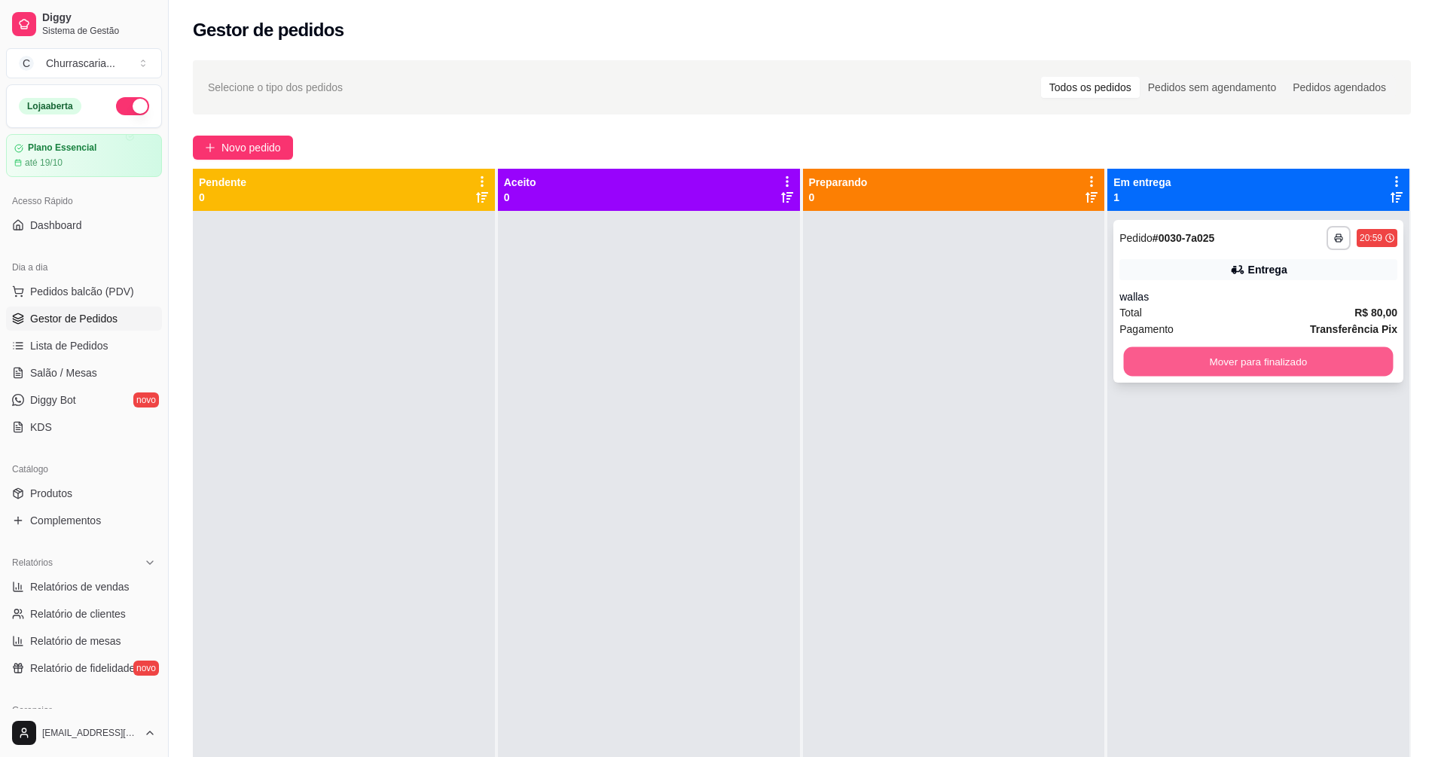
click at [1278, 347] on button "Mover para finalizado" at bounding box center [1259, 361] width 270 height 29
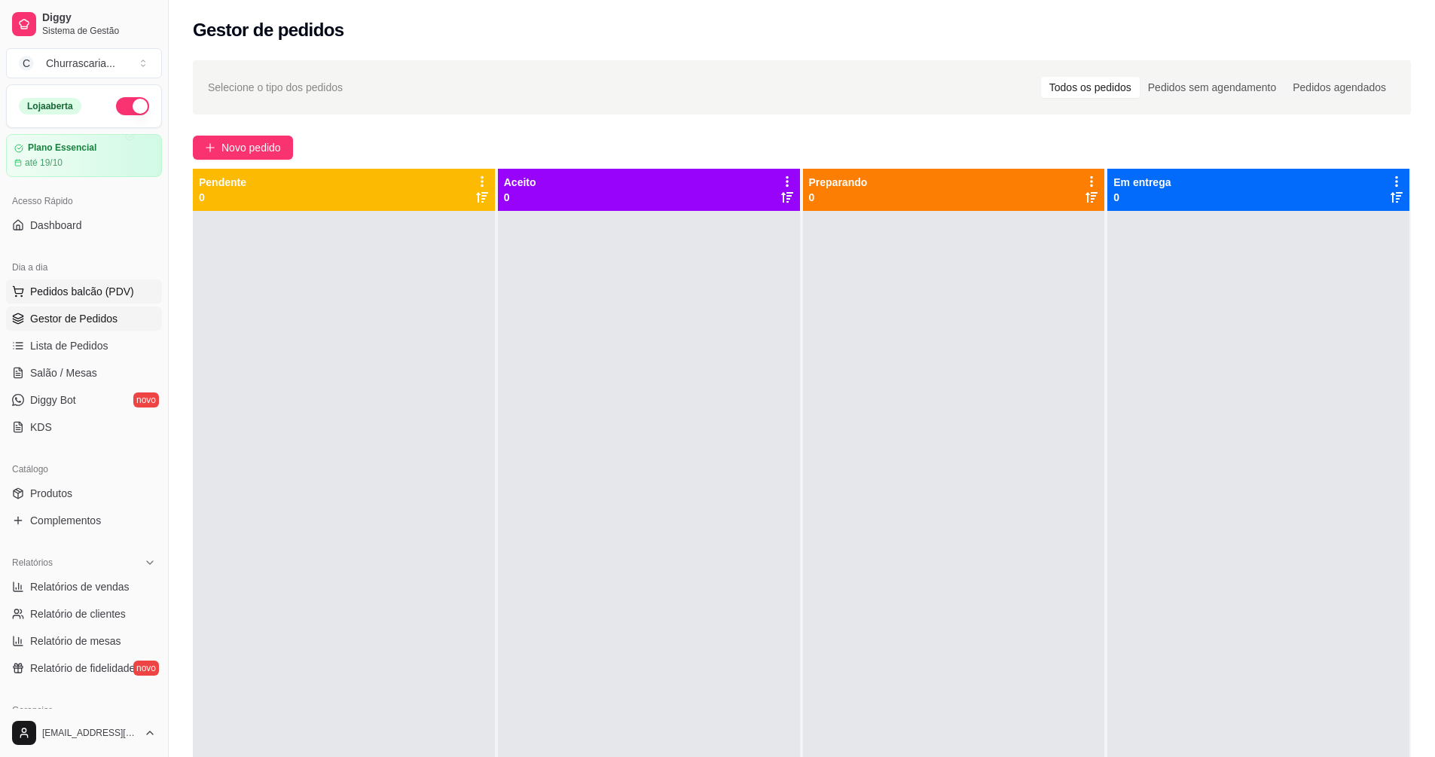
click at [129, 290] on span "Pedidos balcão (PDV)" at bounding box center [82, 291] width 104 height 15
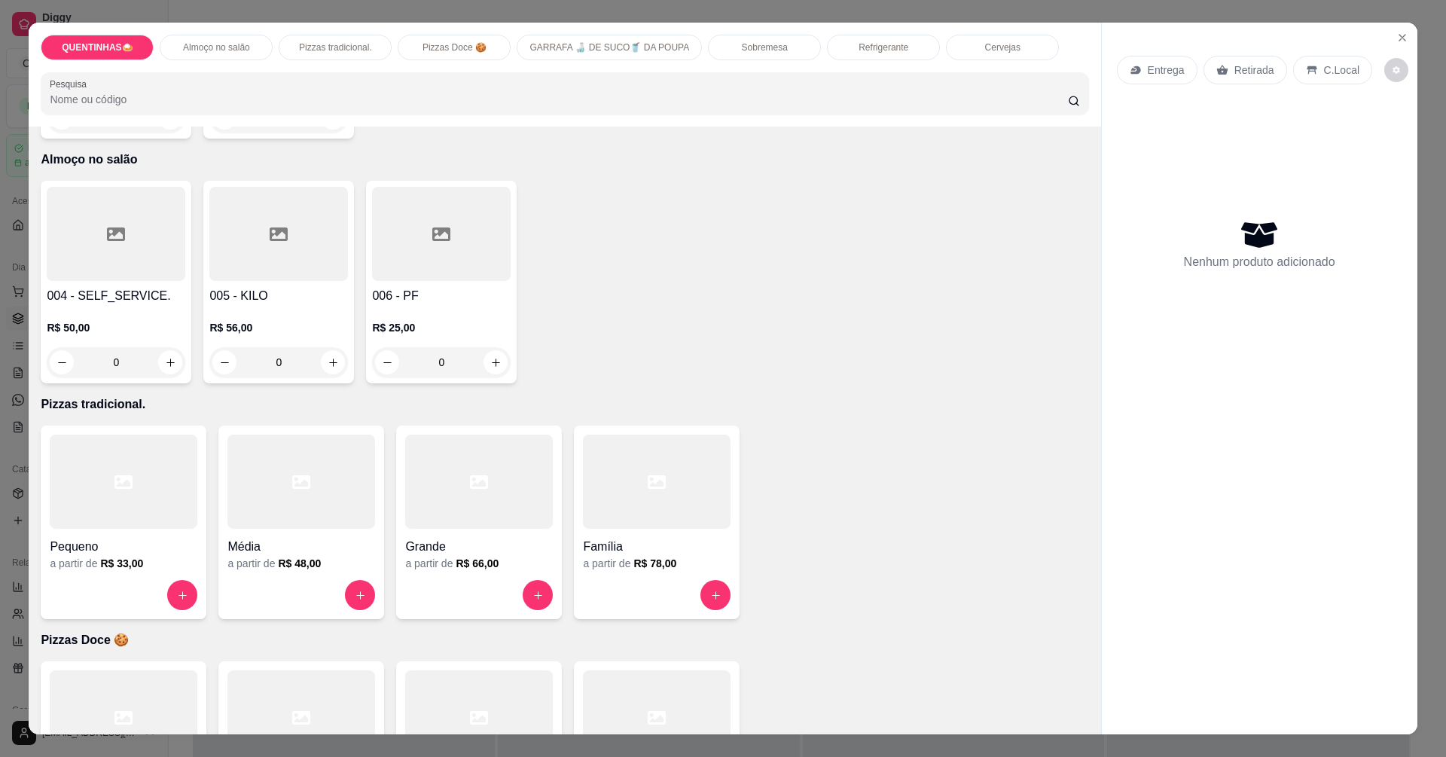
scroll to position [301, 0]
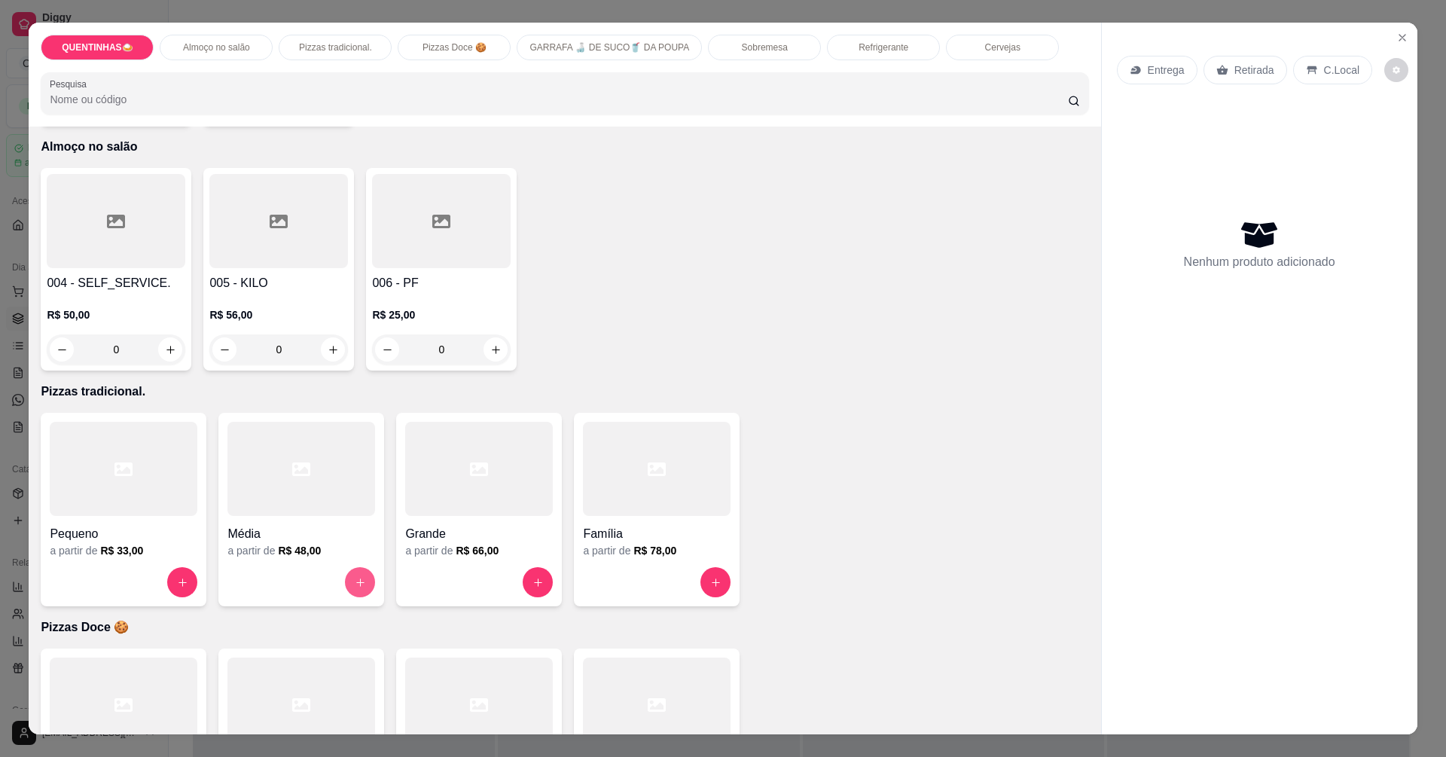
click at [356, 582] on icon "increase-product-quantity" at bounding box center [360, 583] width 8 height 8
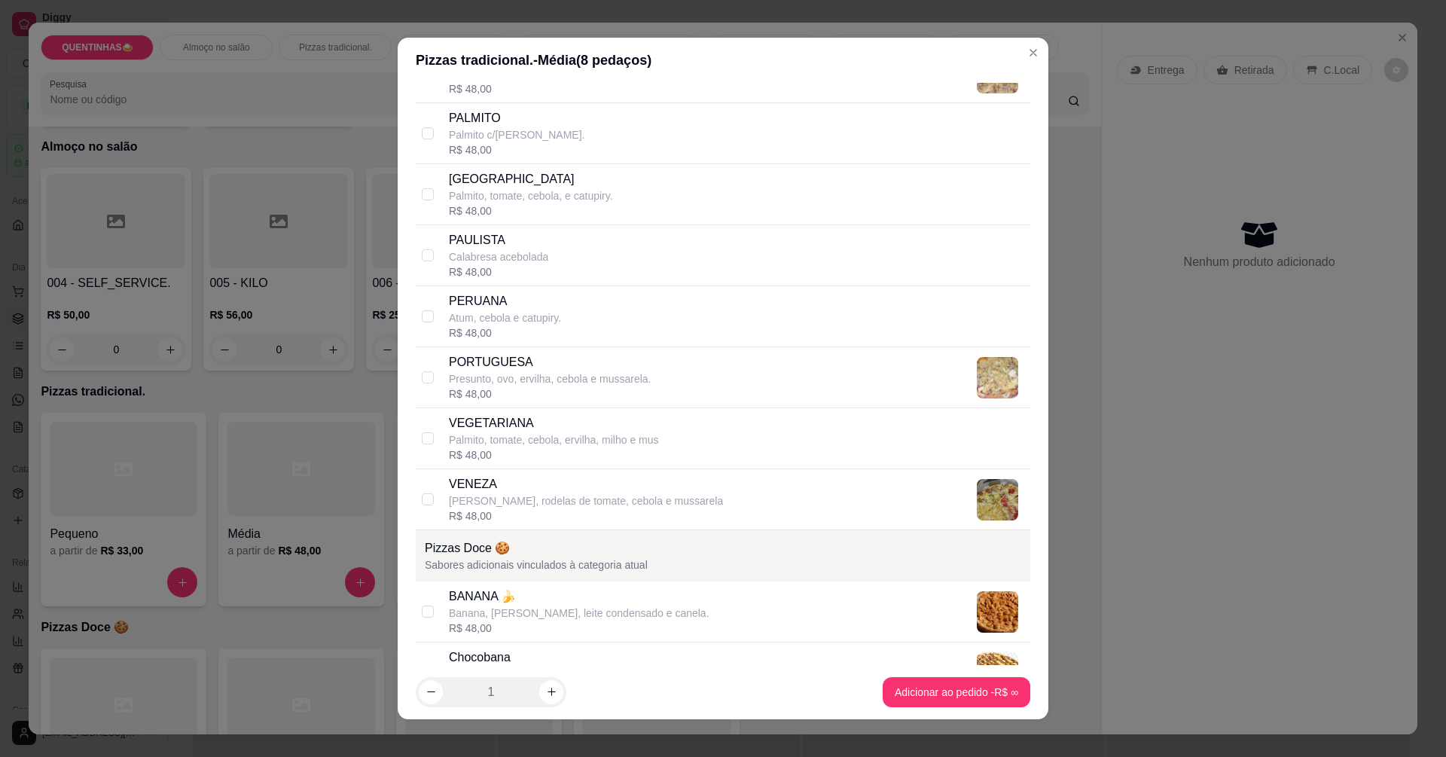
scroll to position [2109, 0]
click at [422, 493] on input "checkbox" at bounding box center [428, 495] width 12 height 12
checkbox input "true"
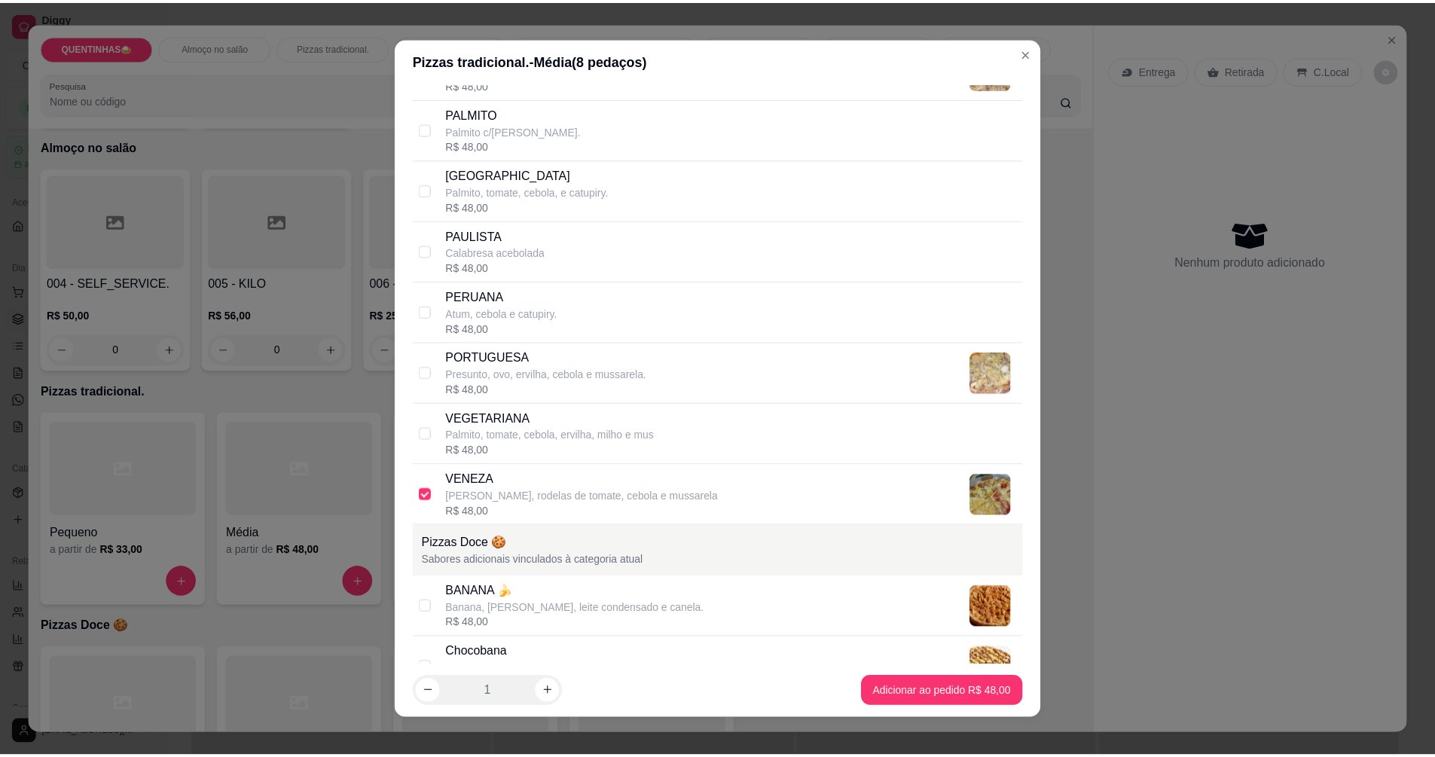
scroll to position [1959, 0]
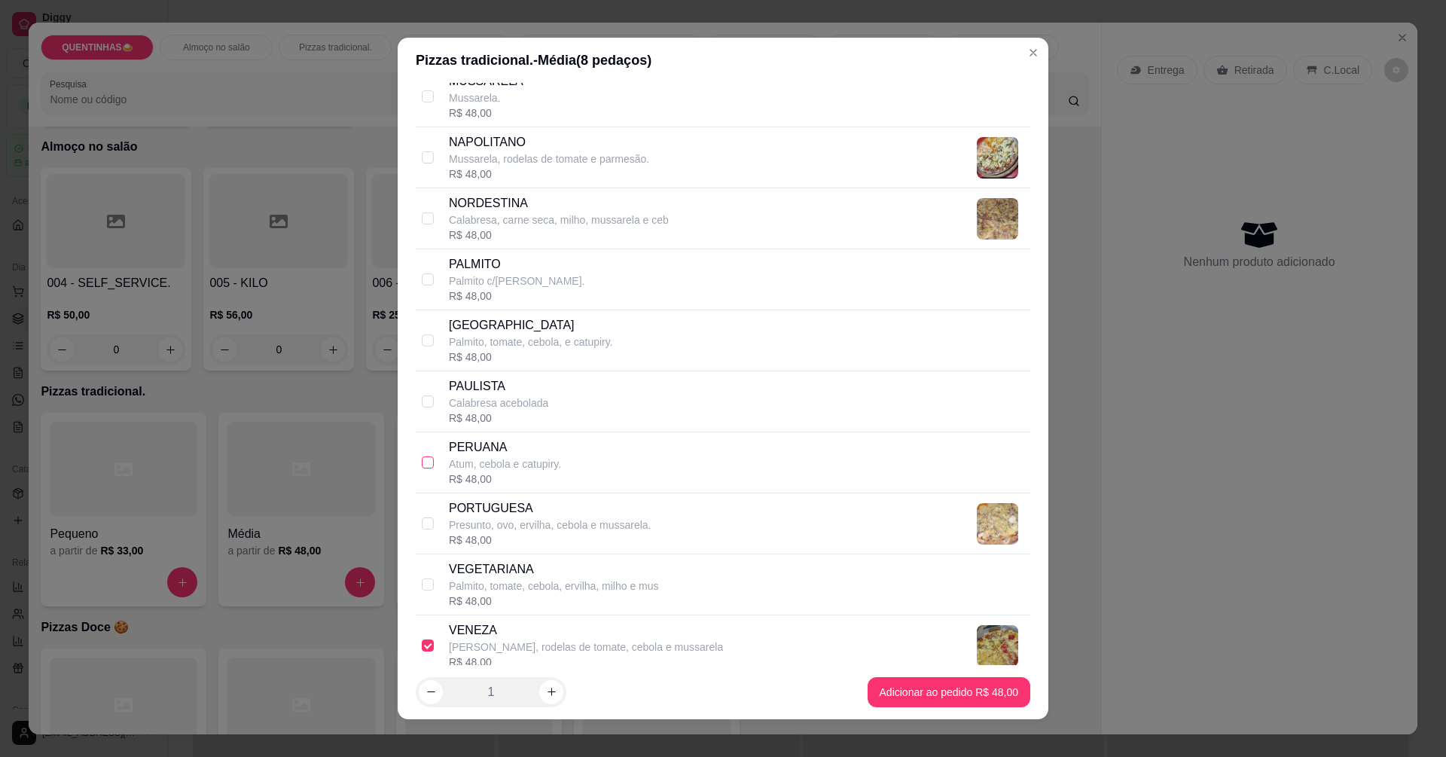
click at [423, 466] on input "checkbox" at bounding box center [428, 463] width 12 height 12
checkbox input "true"
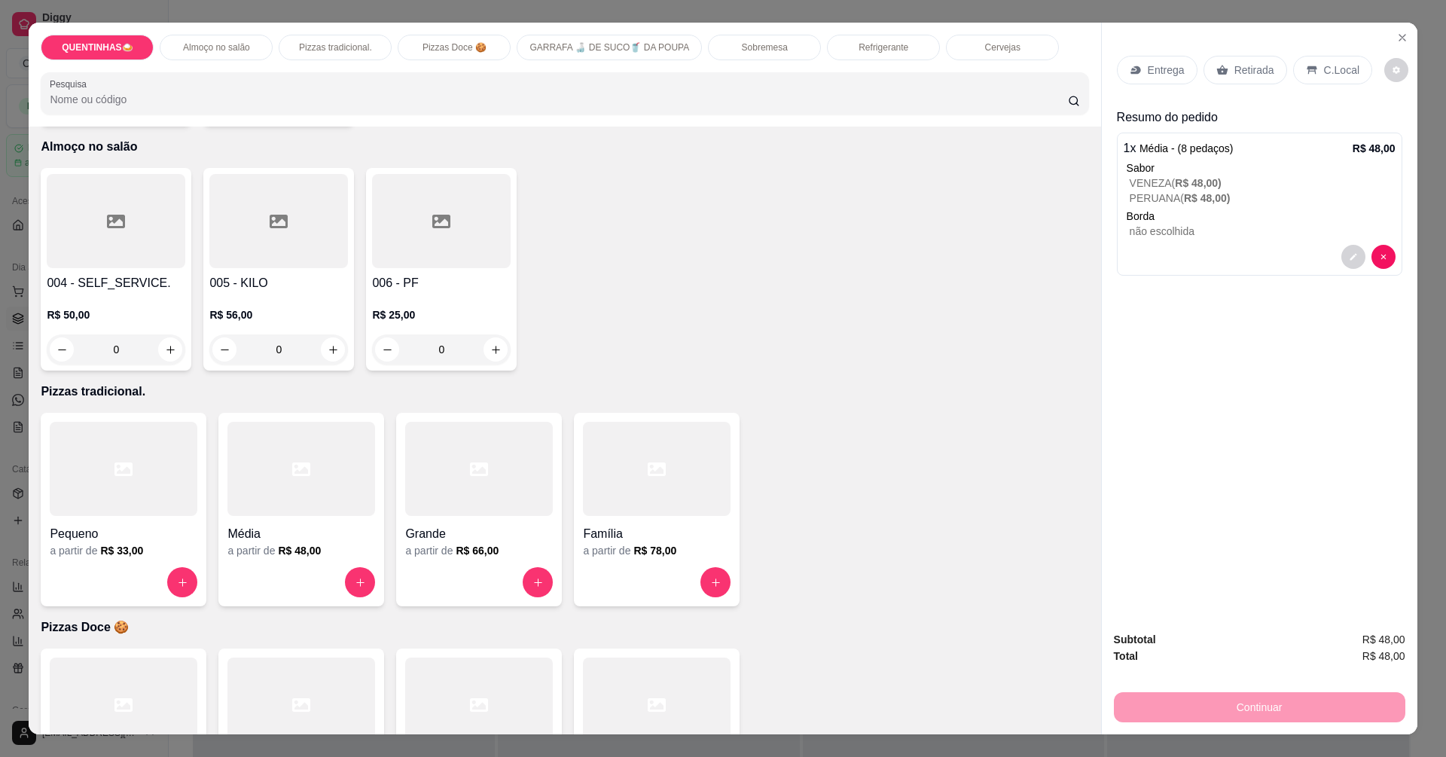
click at [1166, 73] on p "Entrega" at bounding box center [1166, 70] width 37 height 15
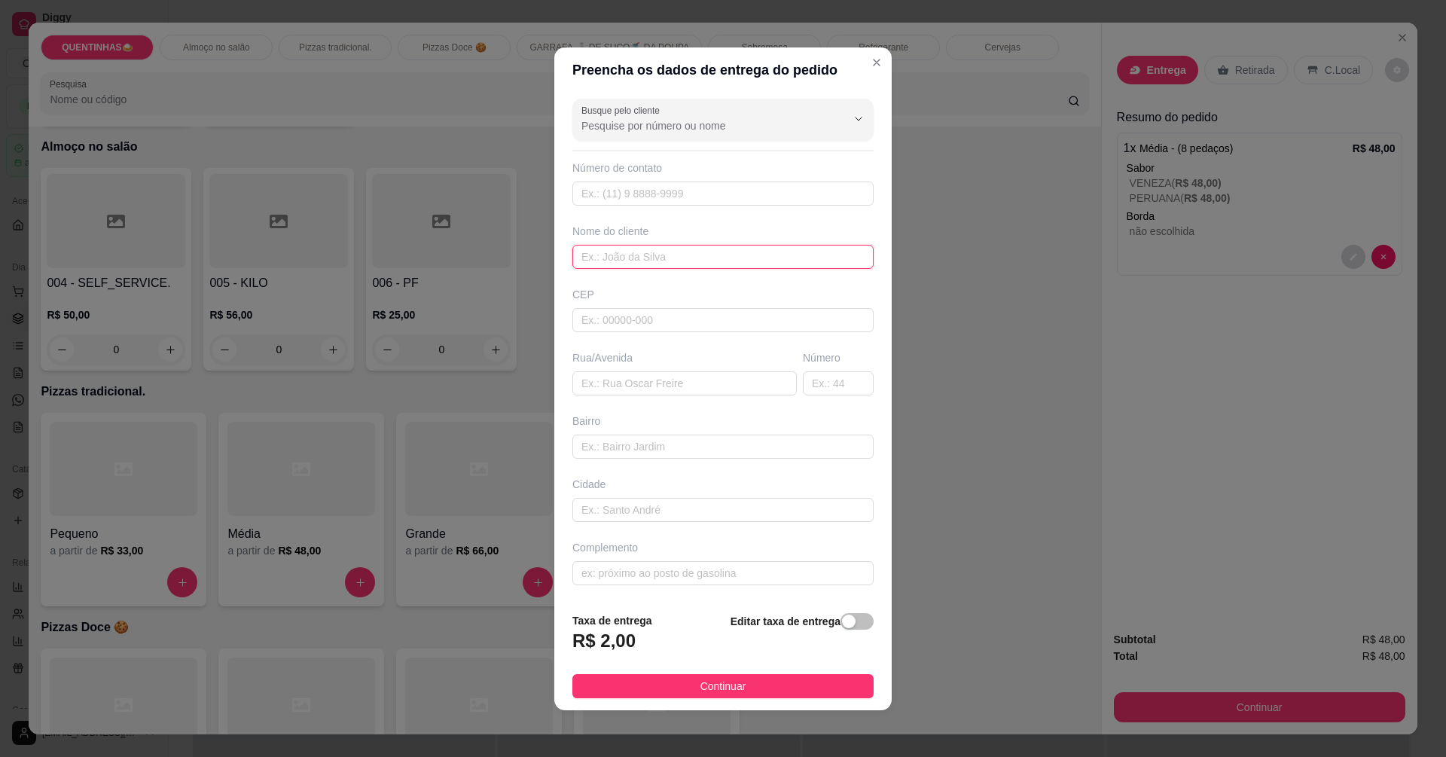
click at [580, 257] on input "text" at bounding box center [723, 257] width 301 height 24
type input "Neide"
click at [598, 384] on input "text" at bounding box center [685, 383] width 224 height 24
type input "rua [GEOGRAPHIC_DATA]"
click at [820, 383] on input "text" at bounding box center [838, 383] width 71 height 24
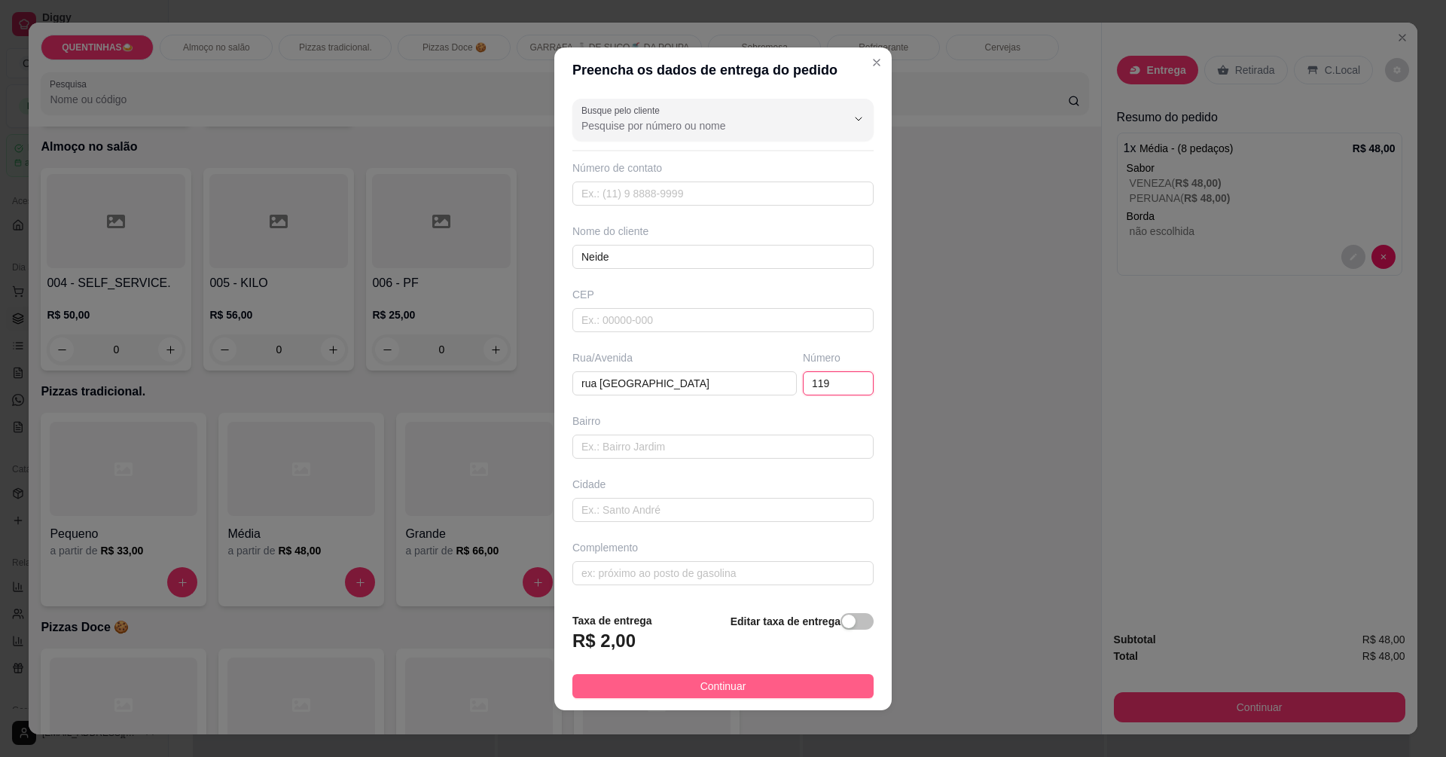
type input "119"
click at [757, 684] on button "Continuar" at bounding box center [723, 686] width 301 height 24
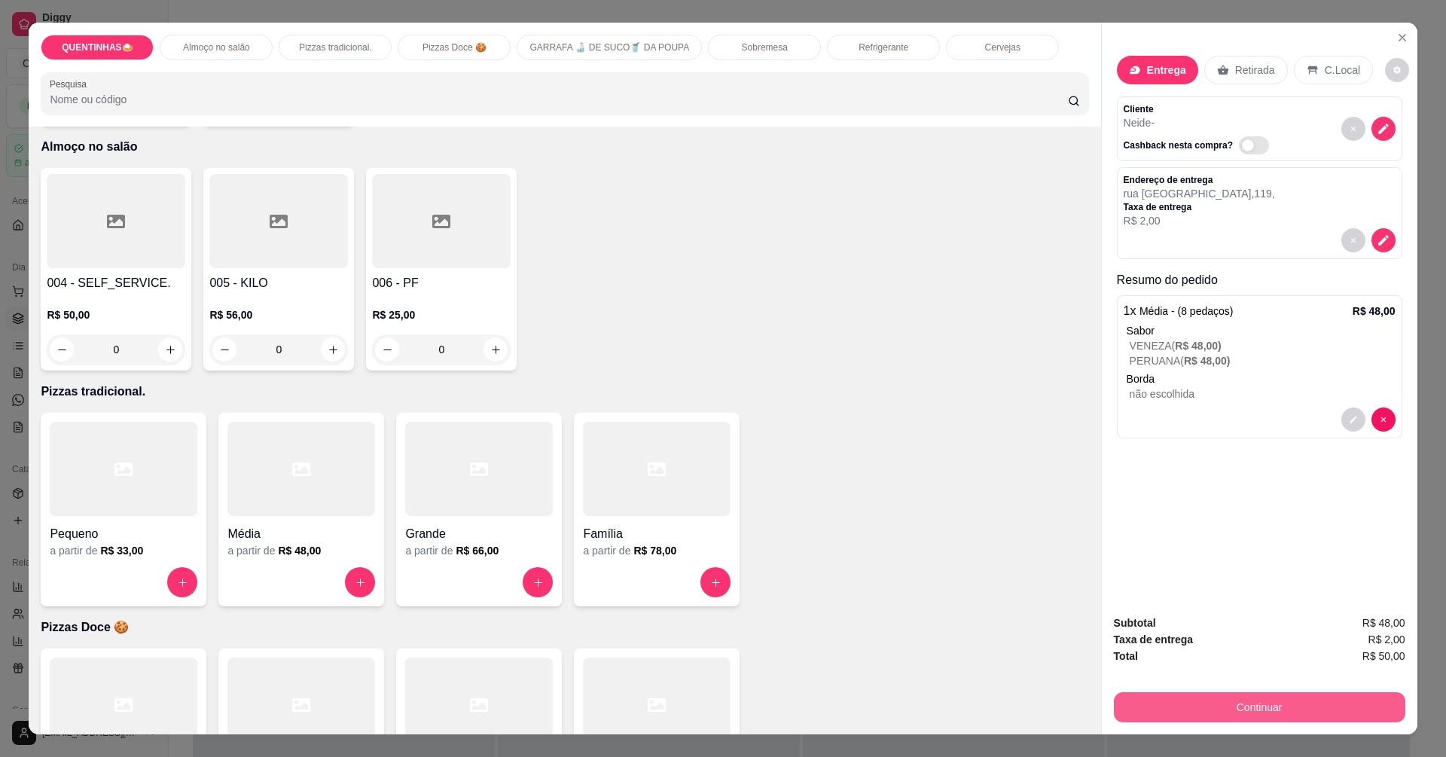
click at [1182, 705] on button "Continuar" at bounding box center [1260, 707] width 292 height 30
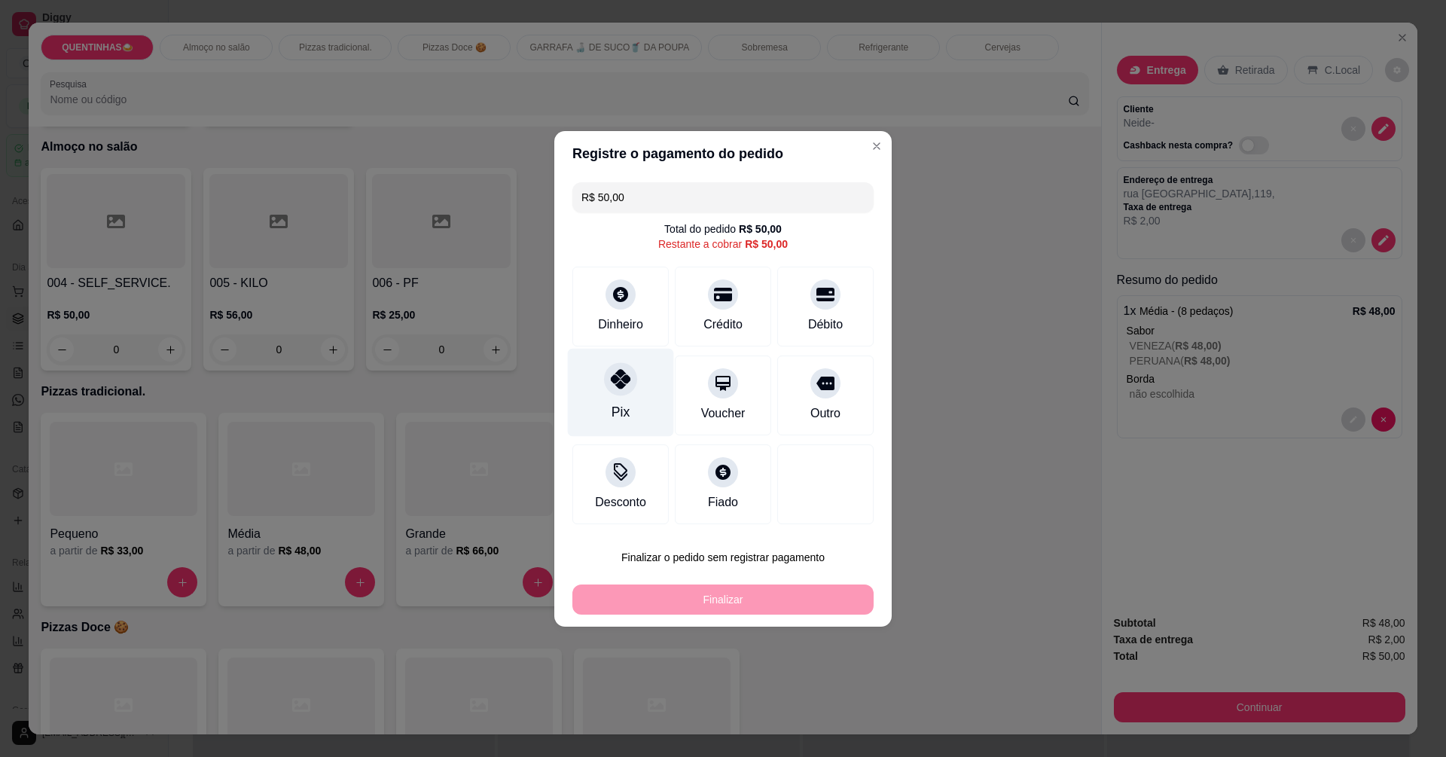
click at [621, 398] on div "Pix" at bounding box center [621, 392] width 106 height 88
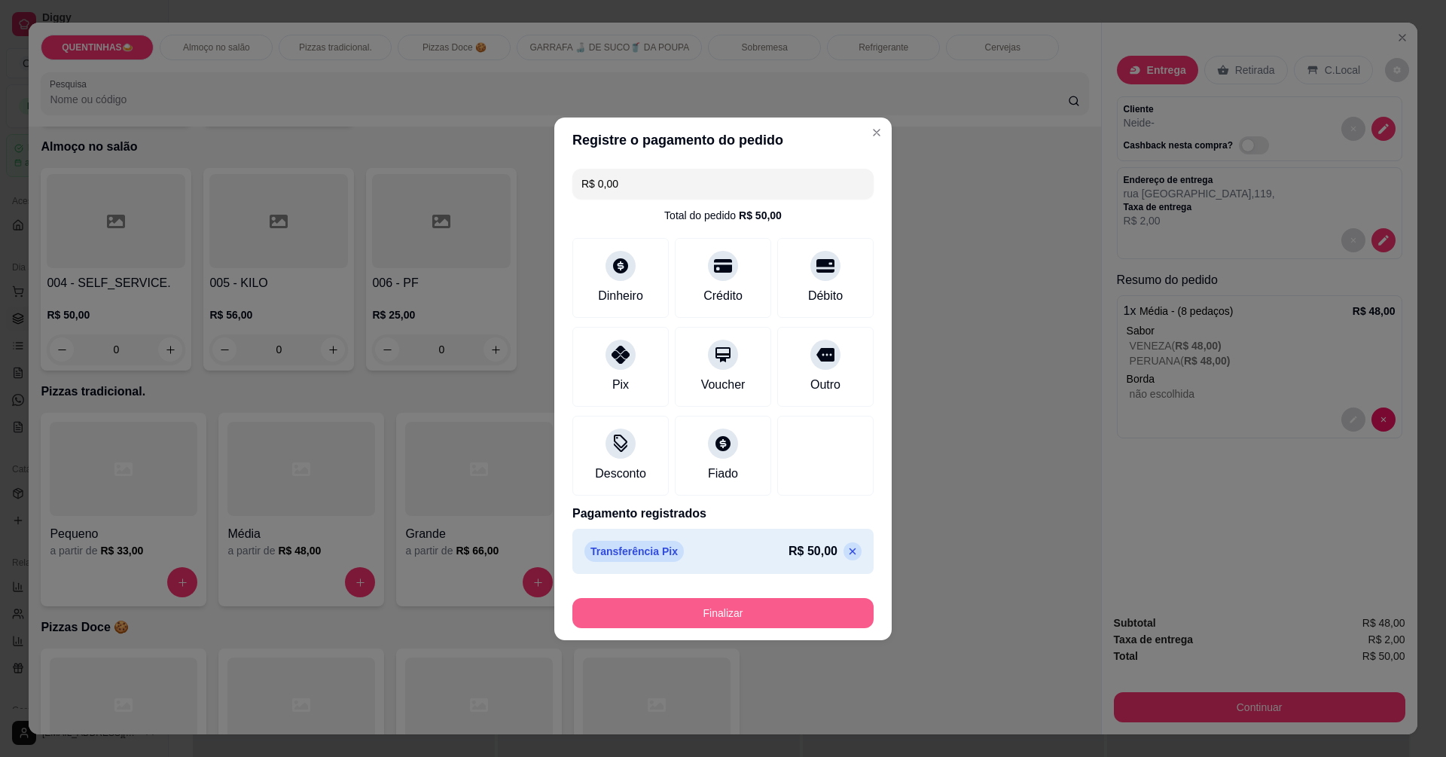
click at [744, 609] on button "Finalizar" at bounding box center [723, 613] width 301 height 30
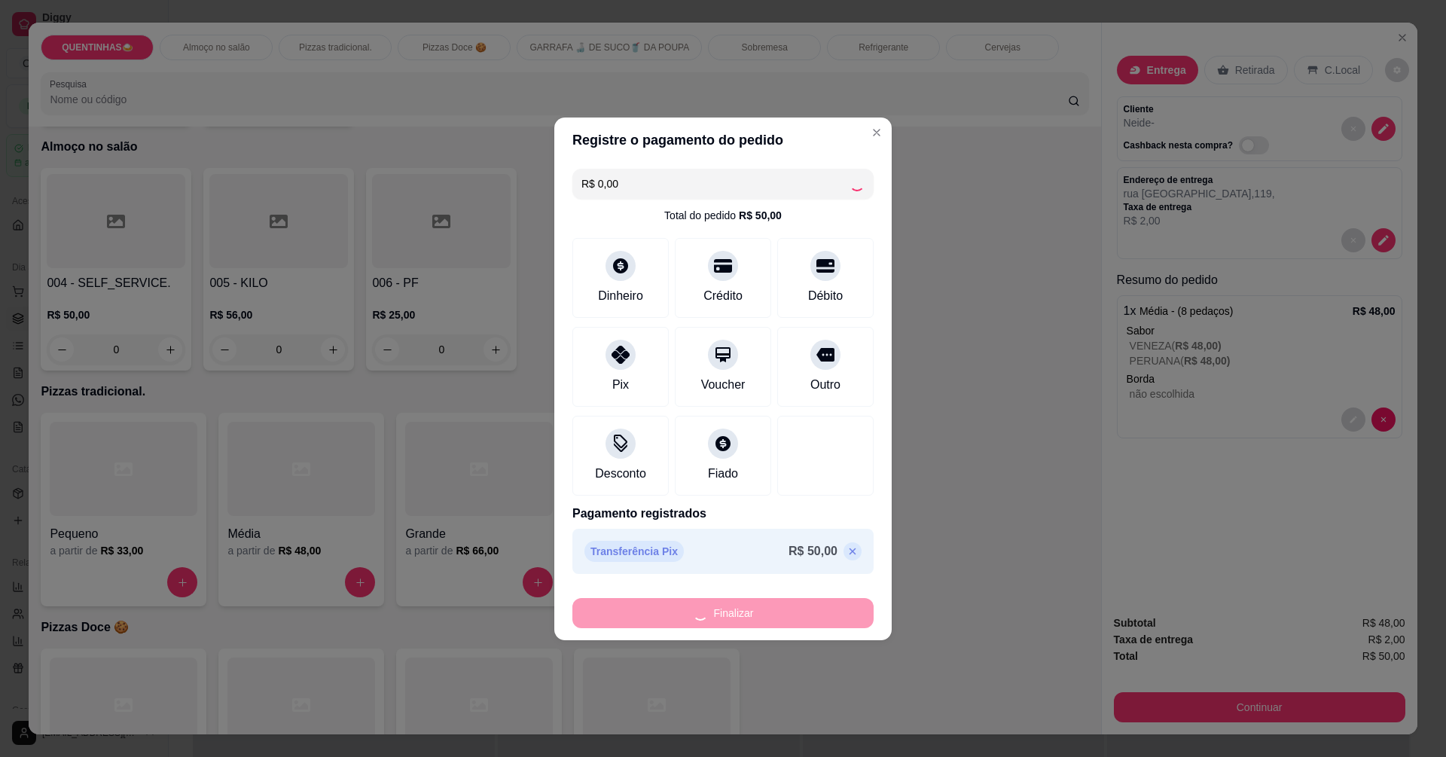
type input "-R$ 50,00"
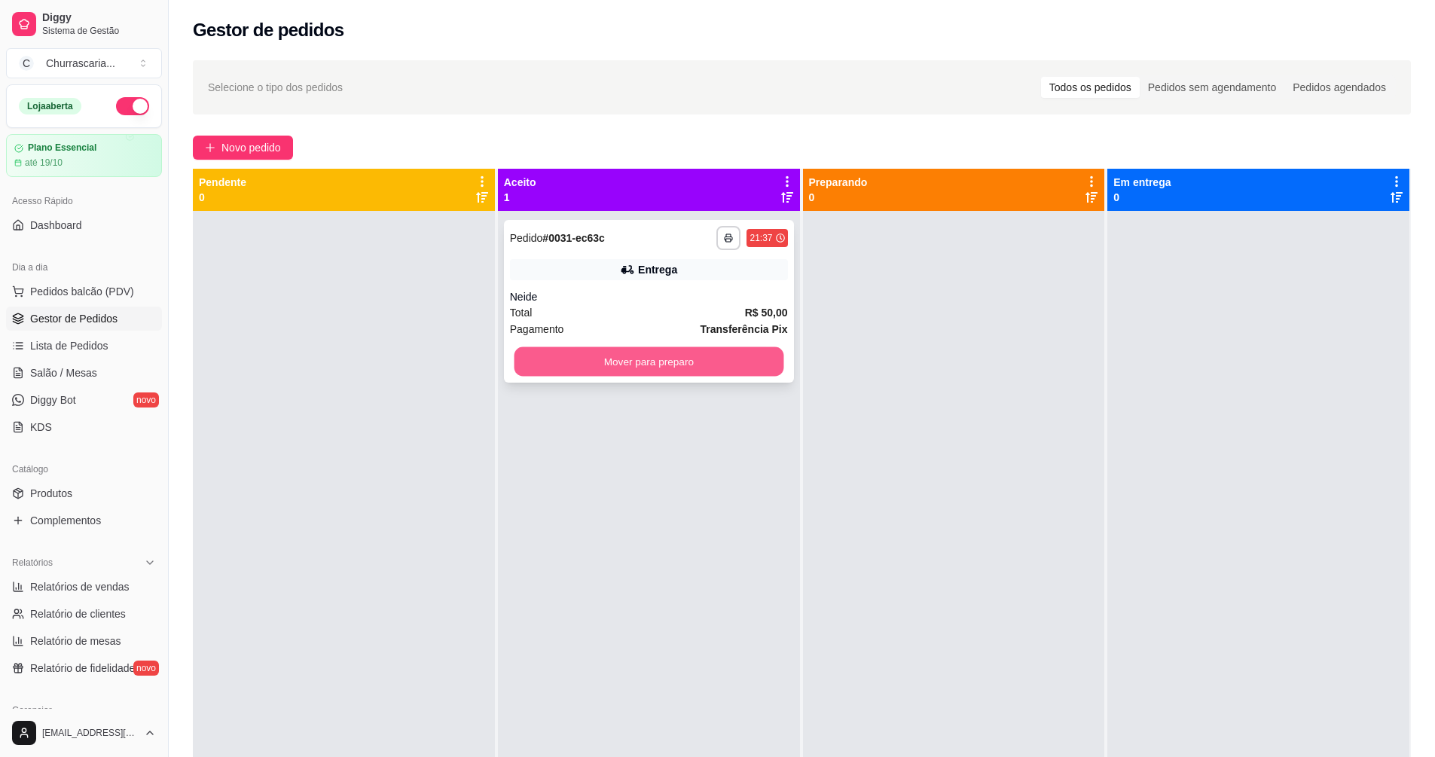
click at [745, 353] on button "Mover para preparo" at bounding box center [649, 361] width 270 height 29
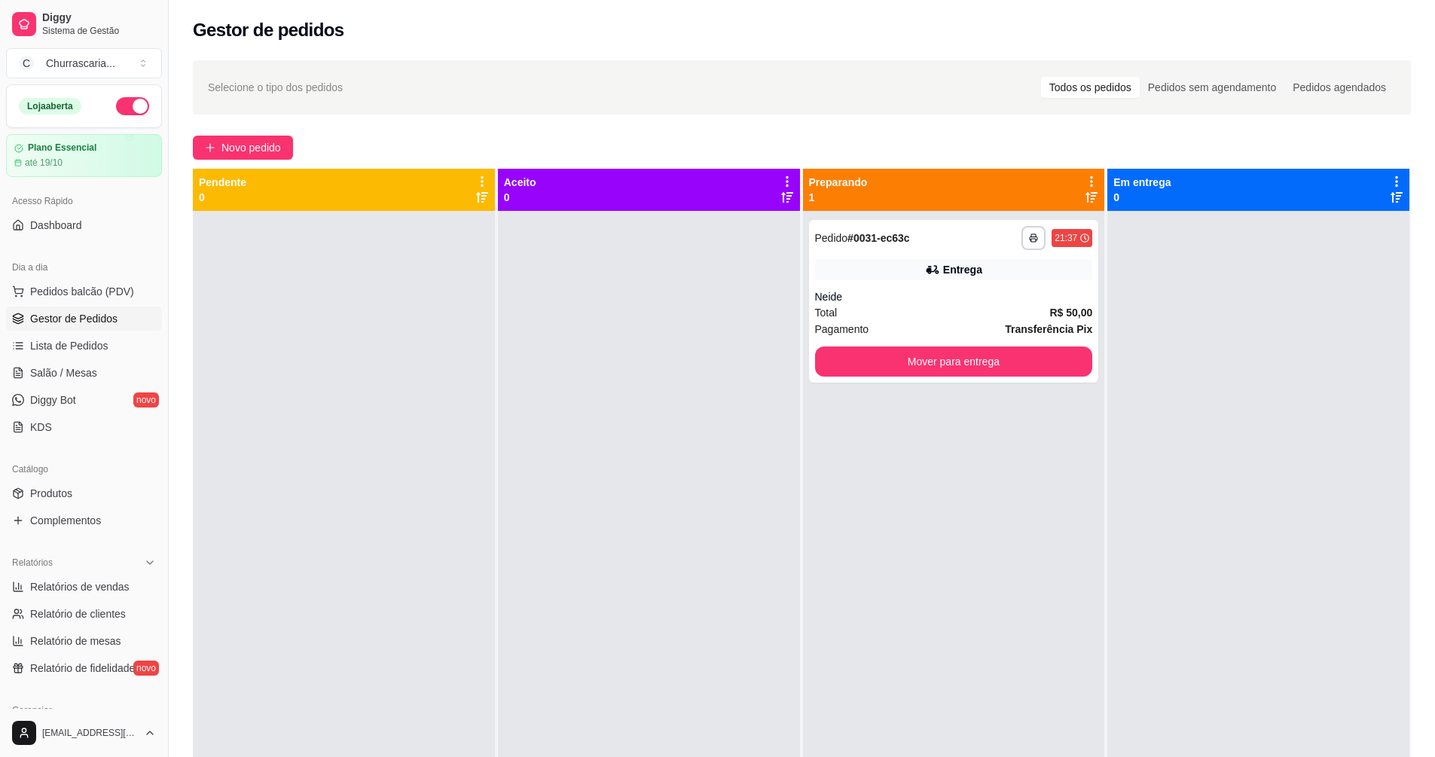
click at [652, 308] on div at bounding box center [649, 589] width 302 height 757
click at [881, 355] on button "Mover para entrega" at bounding box center [954, 362] width 278 height 30
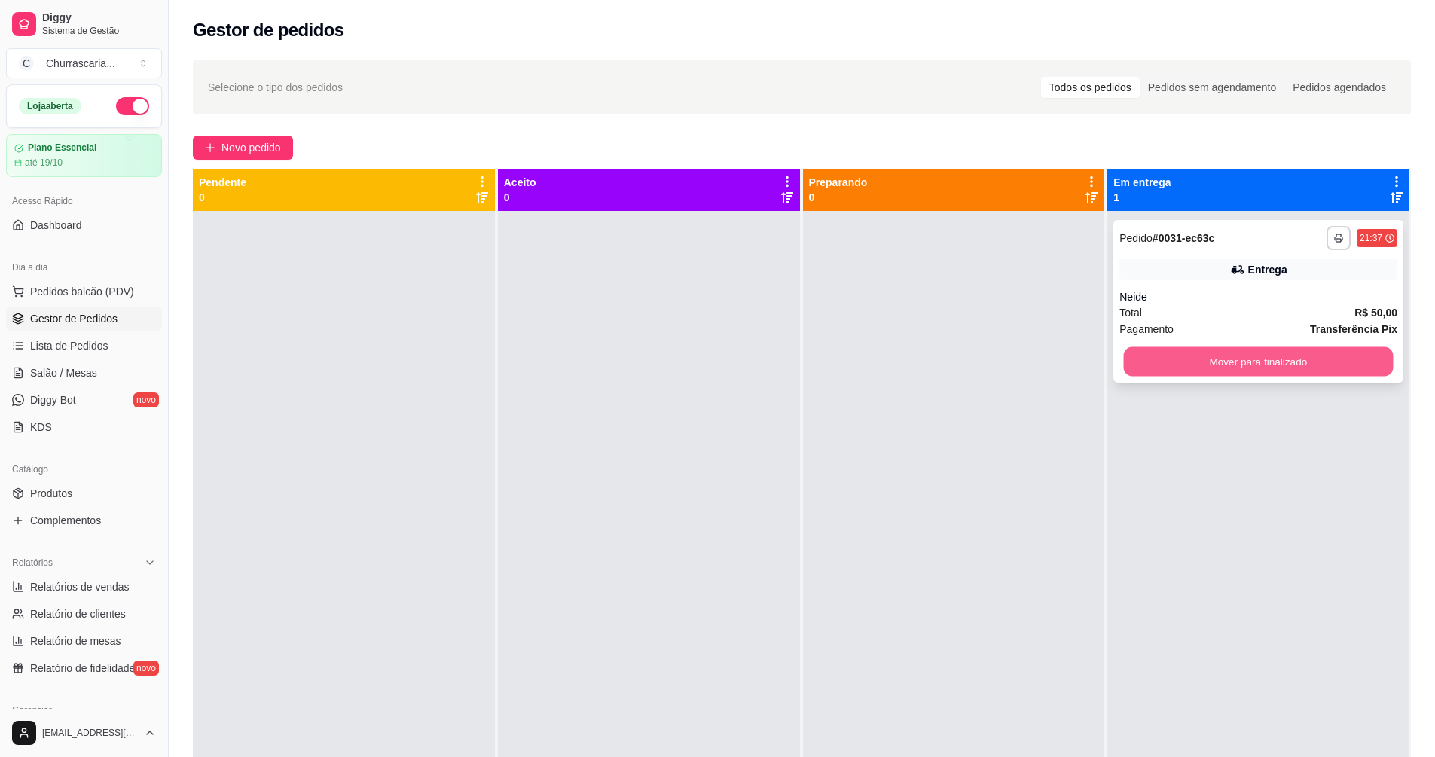
click at [1201, 365] on button "Mover para finalizado" at bounding box center [1259, 361] width 270 height 29
